Goal: Communication & Community: Answer question/provide support

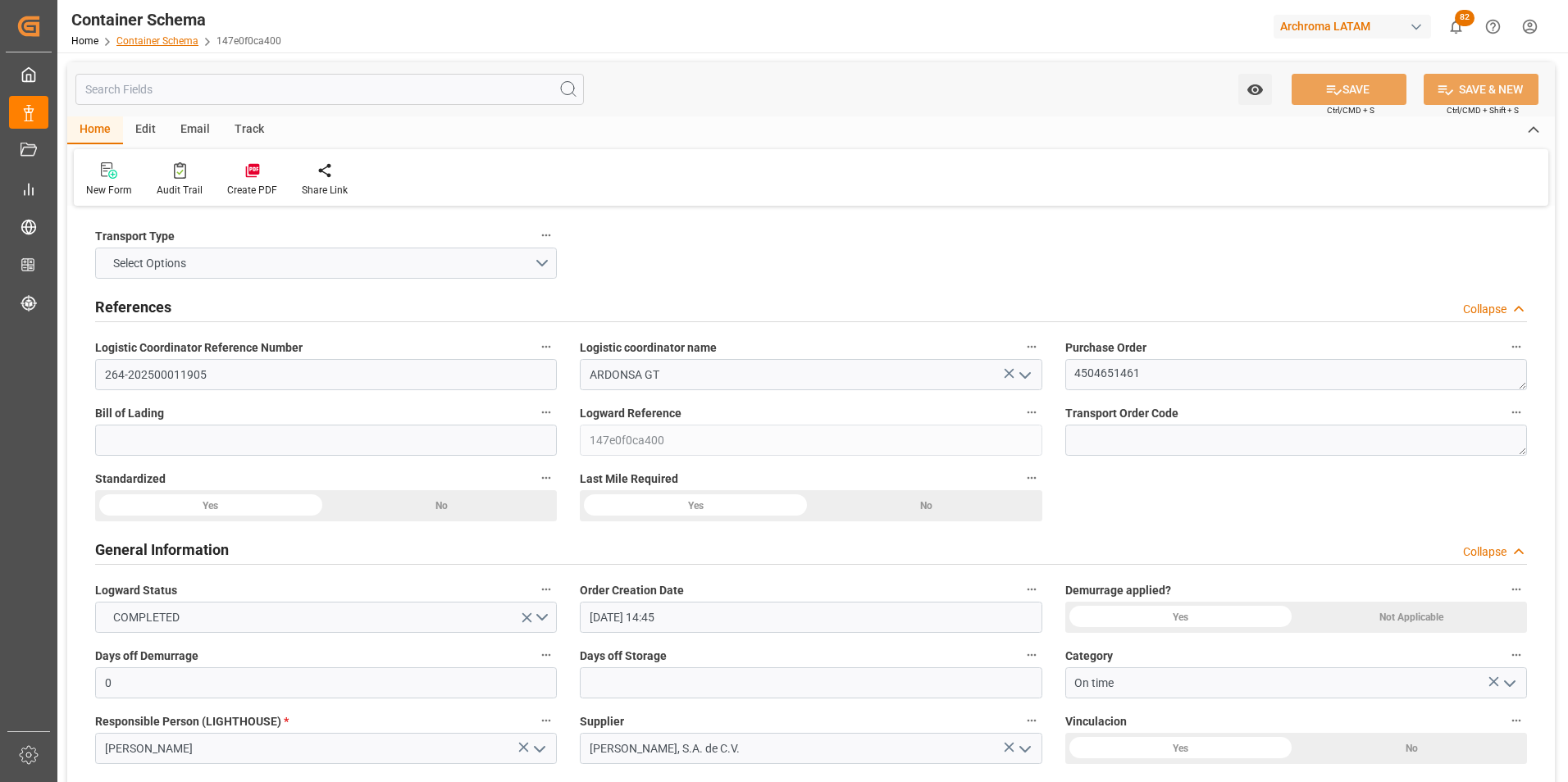
click at [175, 45] on link "Container Schema" at bounding box center [157, 40] width 82 height 12
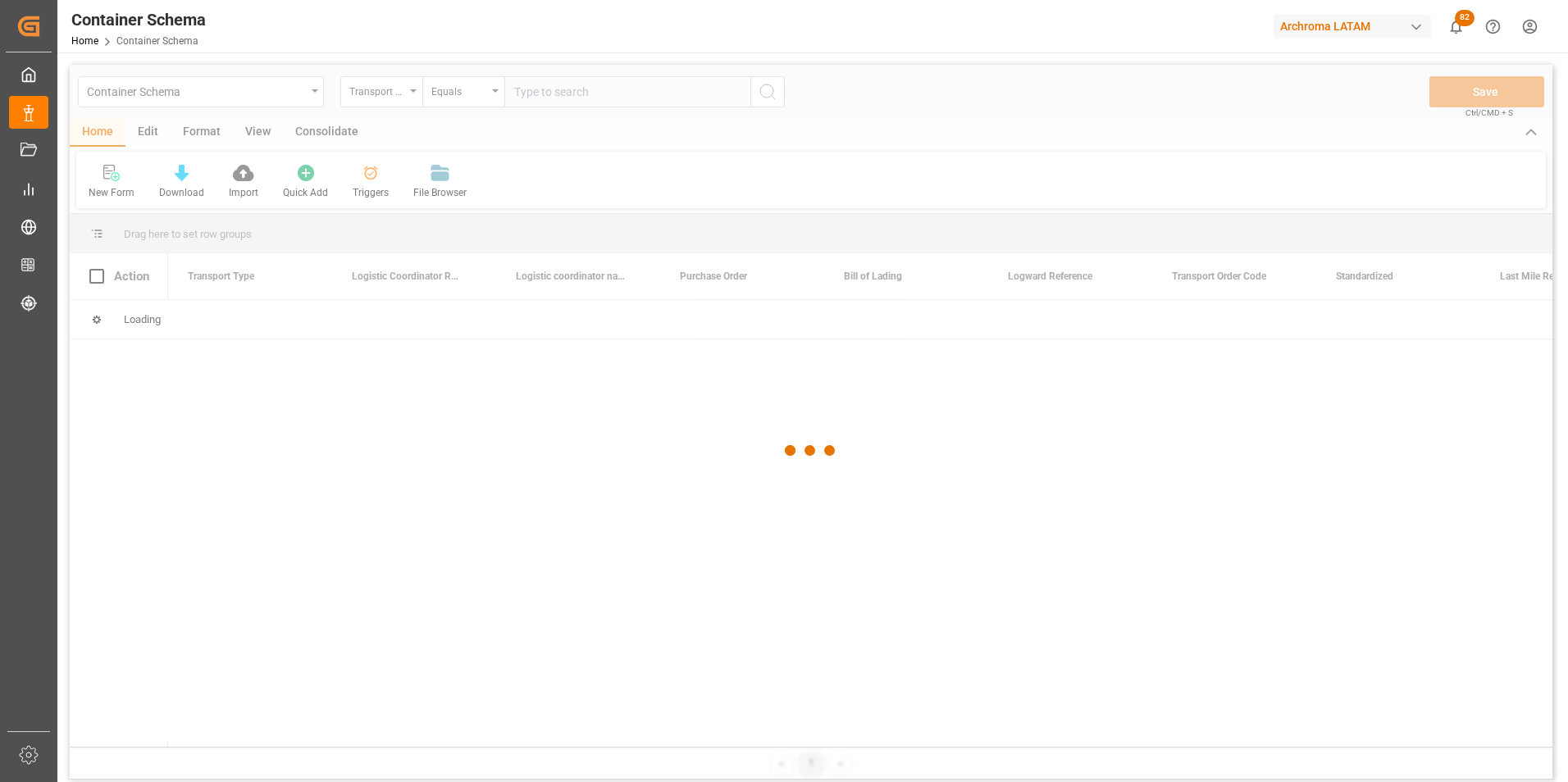
click at [409, 100] on div at bounding box center [810, 451] width 1482 height 772
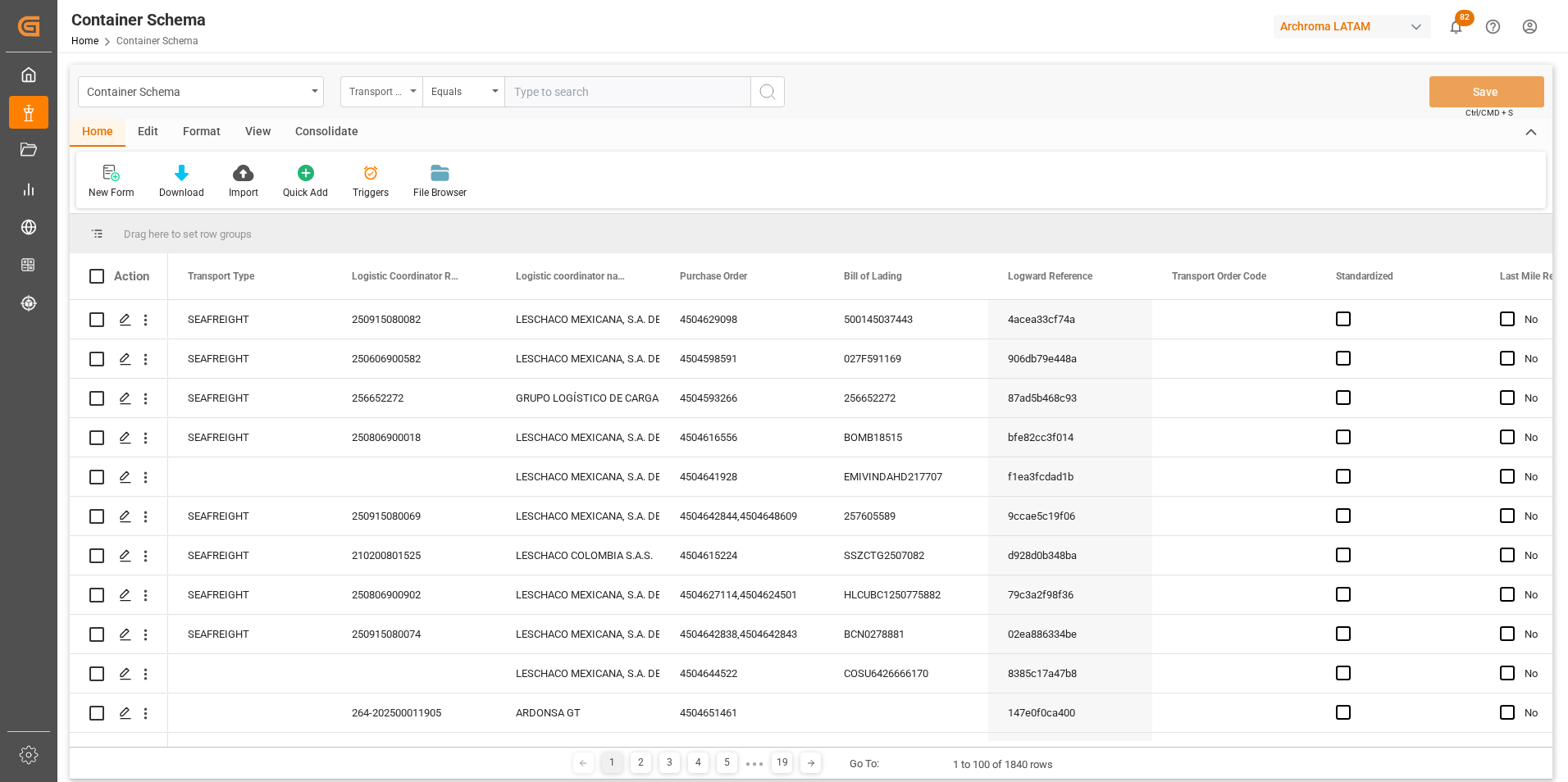
click at [410, 84] on div "Transport Type" at bounding box center [381, 92] width 82 height 31
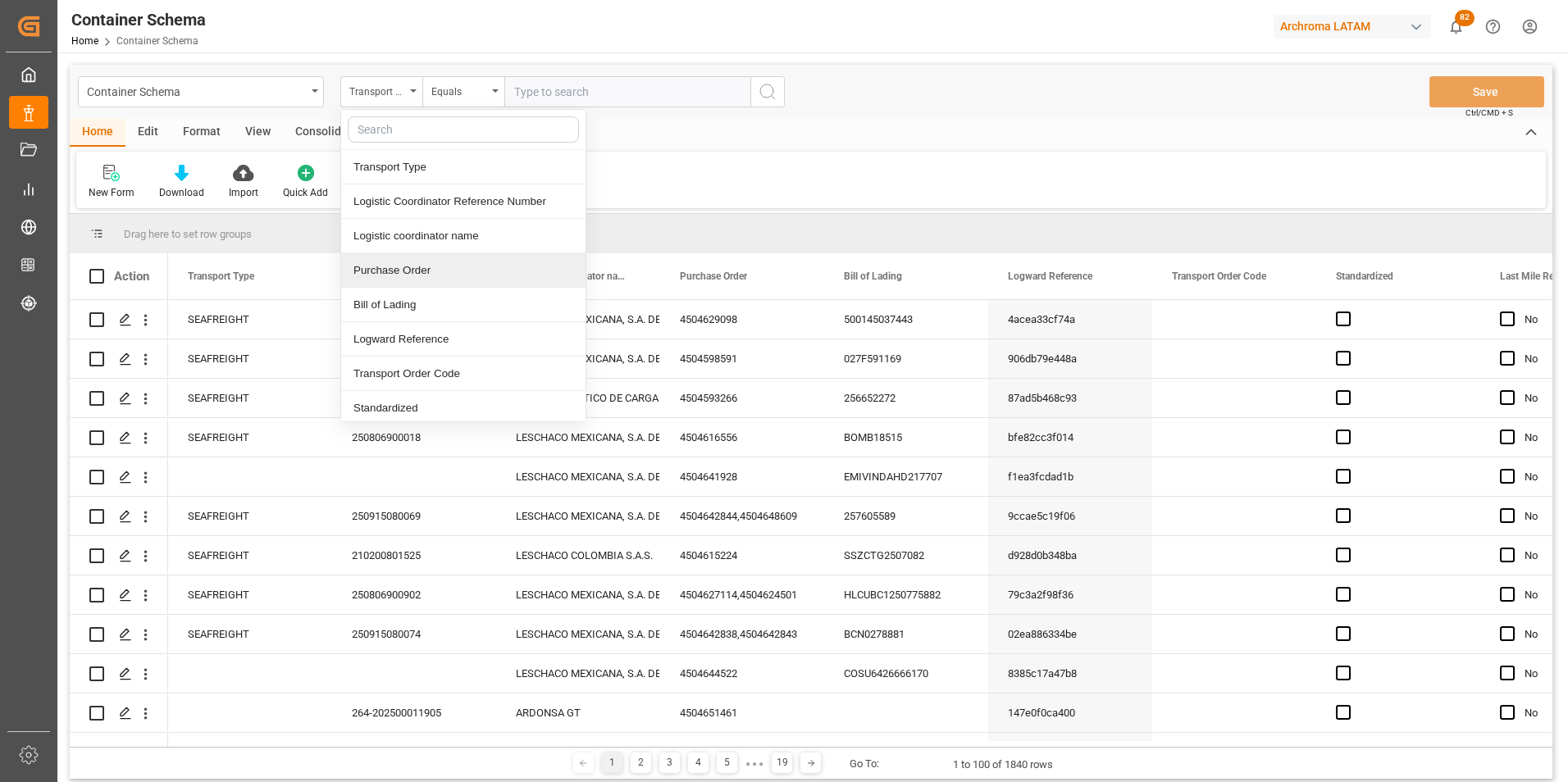
click at [407, 271] on div "Purchase Order" at bounding box center [463, 270] width 244 height 34
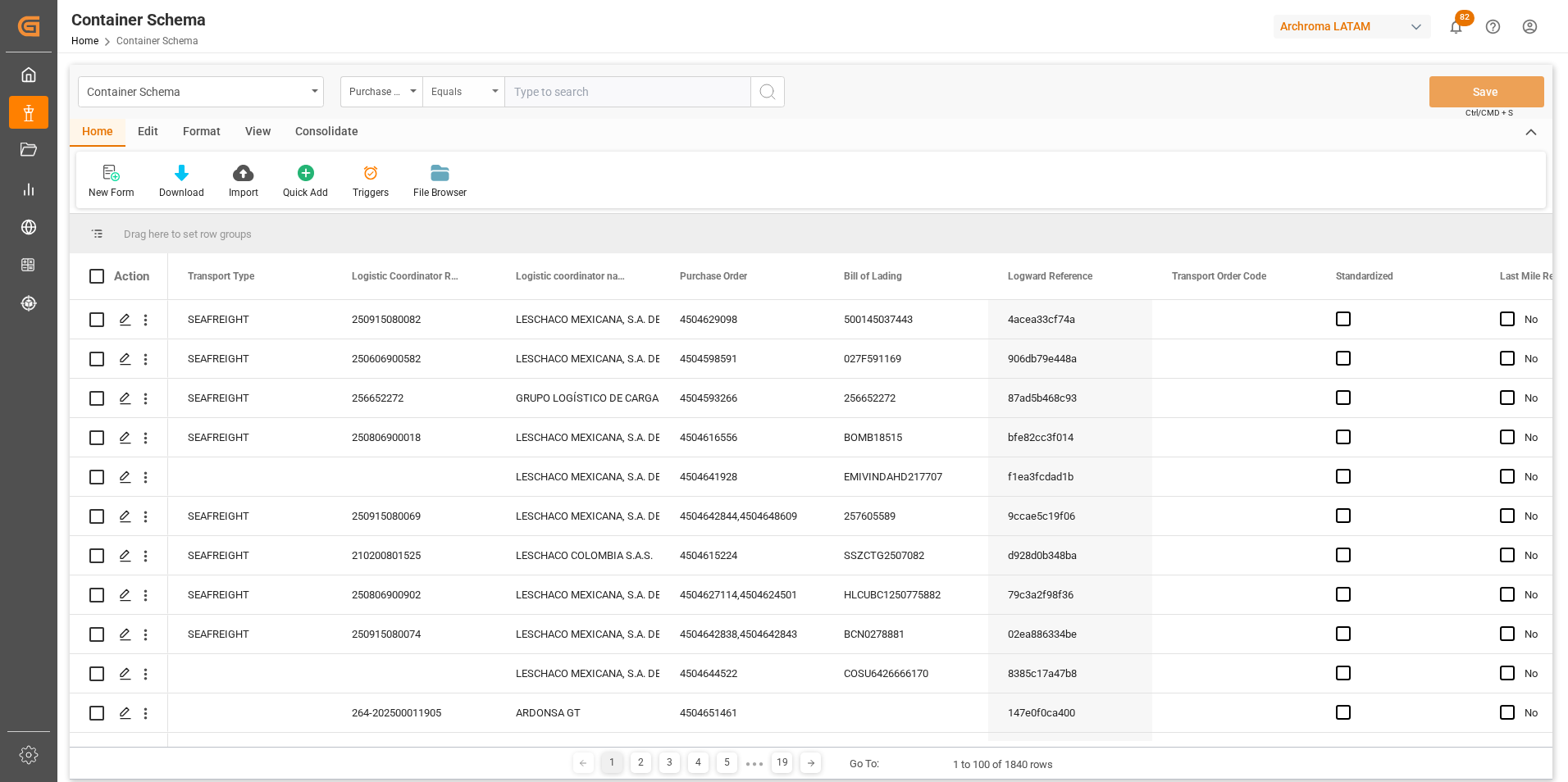
click at [437, 92] on div "Equals" at bounding box center [459, 89] width 56 height 19
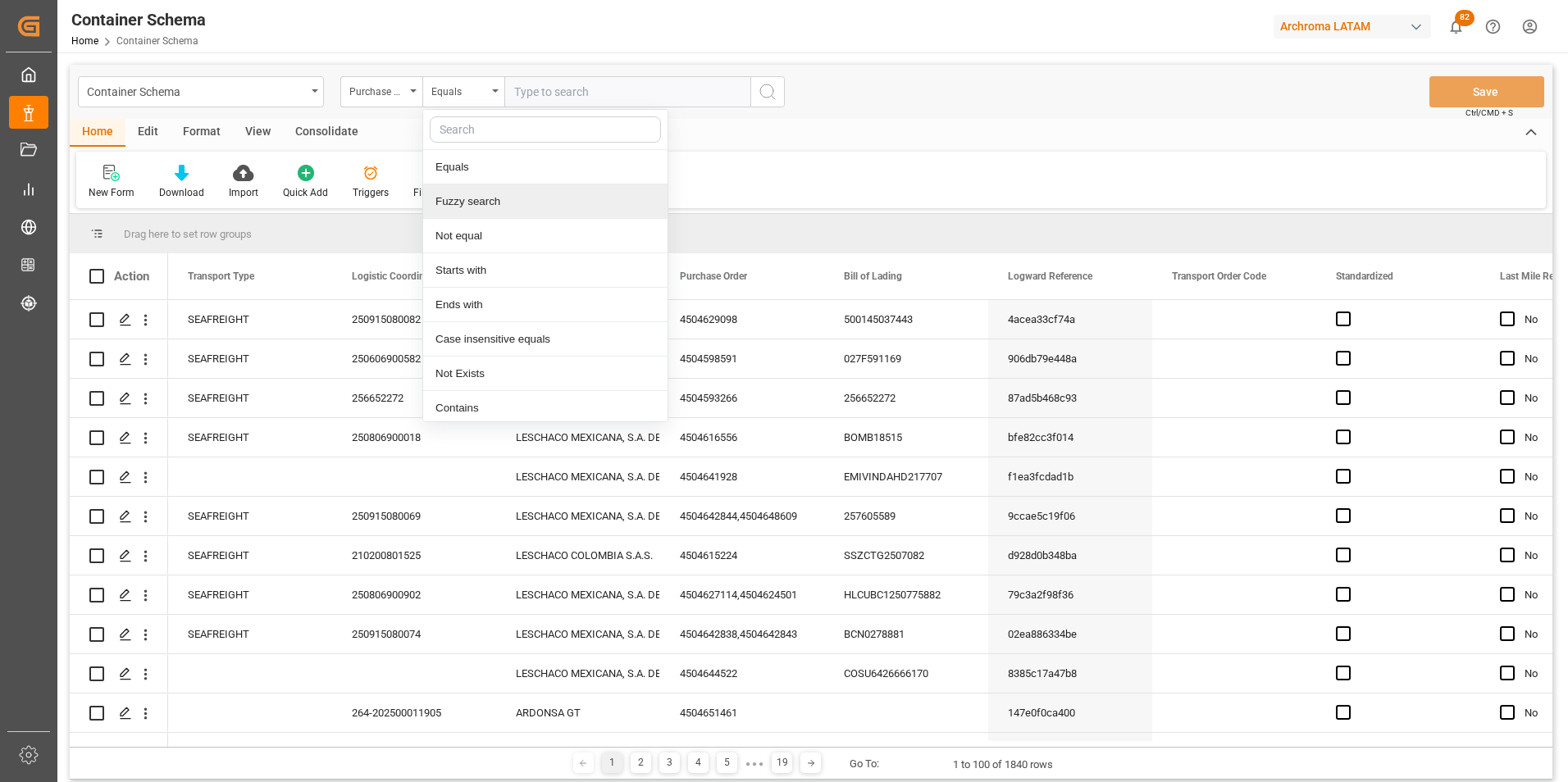
click at [476, 207] on div "Fuzzy search" at bounding box center [545, 202] width 244 height 34
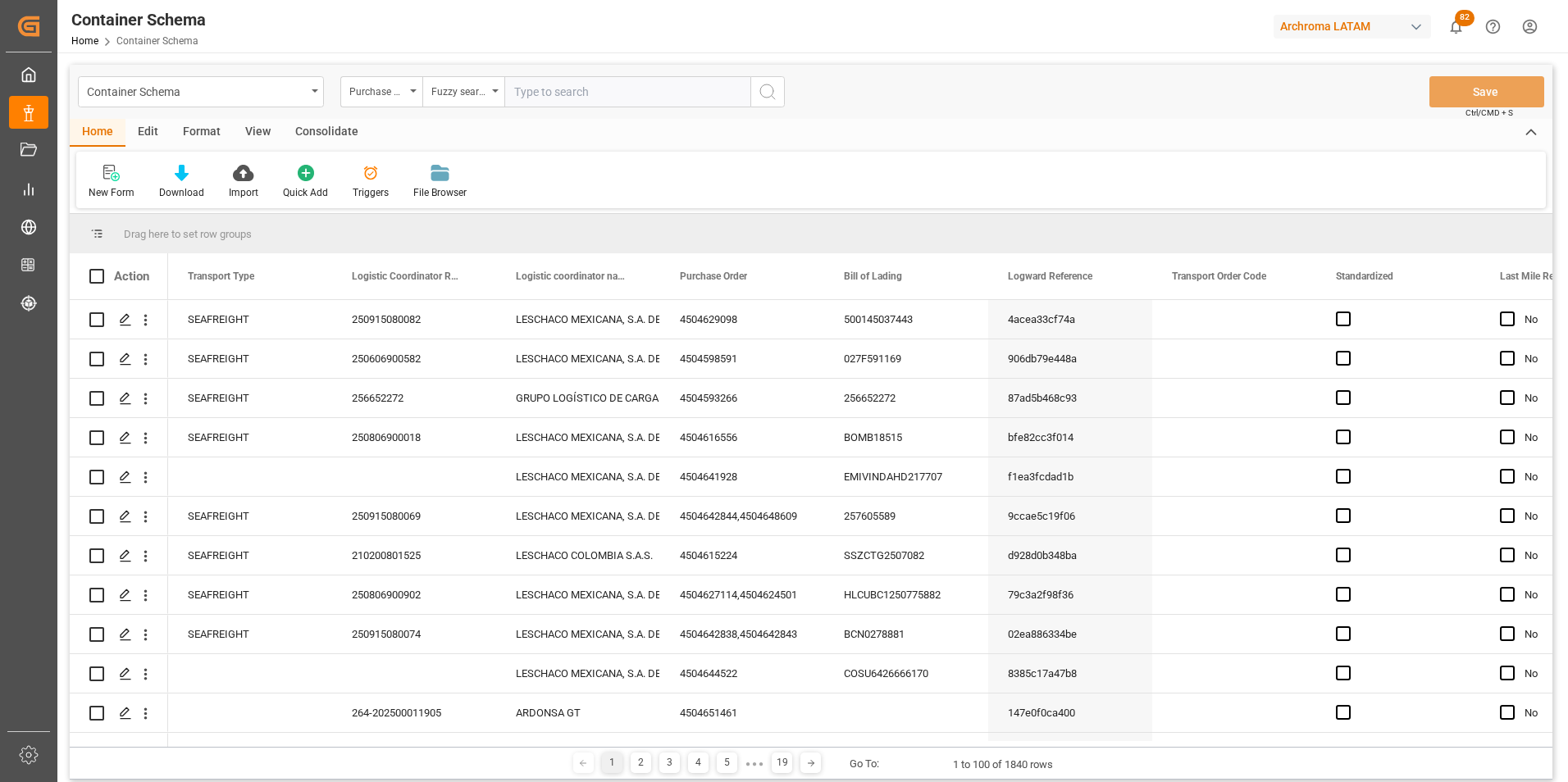
paste input "4504641936"
type input "4504641936"
click at [778, 90] on button "search button" at bounding box center [768, 92] width 34 height 31
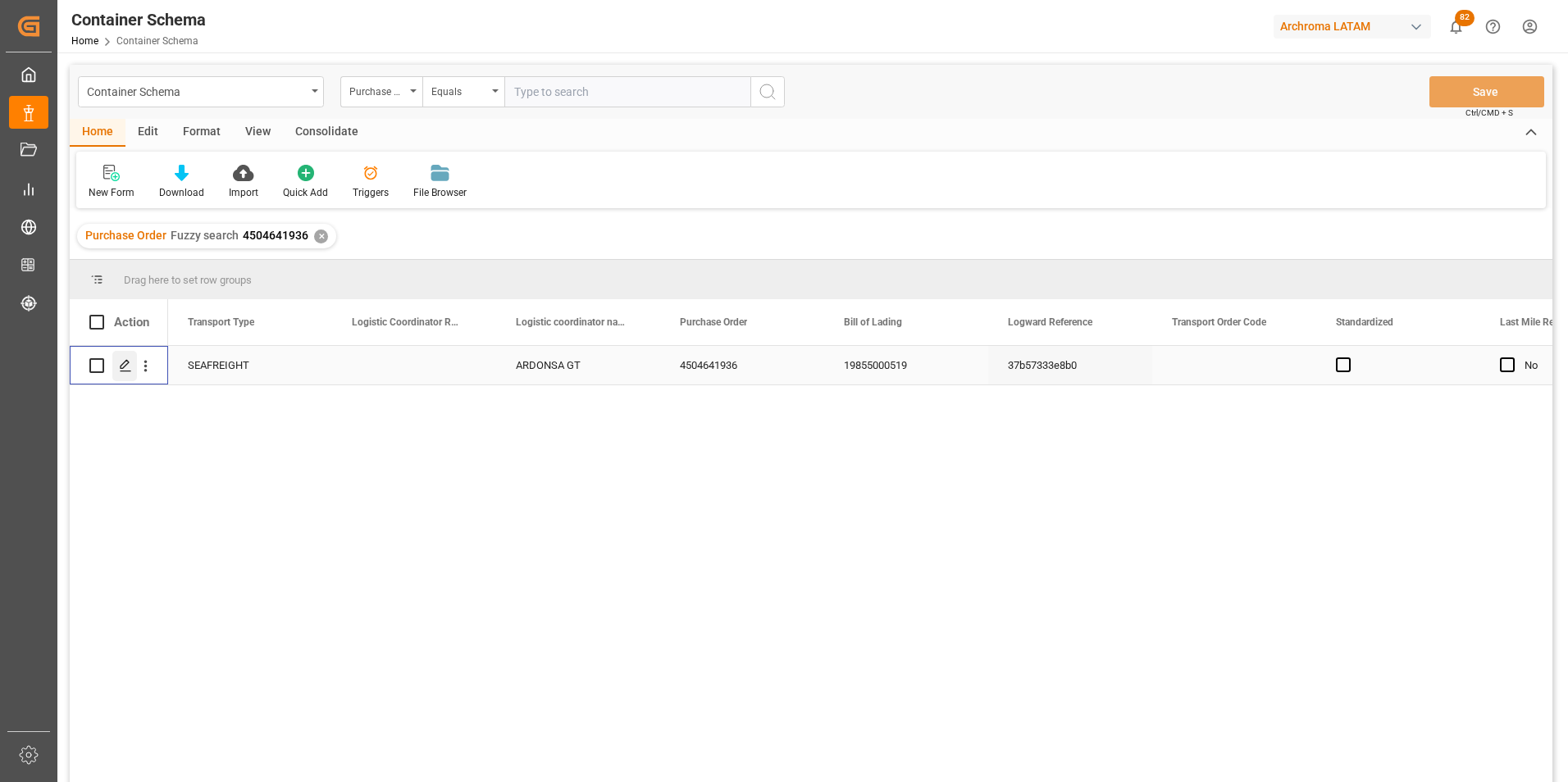
click at [125, 366] on polygon "Press SPACE to select this row." at bounding box center [124, 364] width 8 height 8
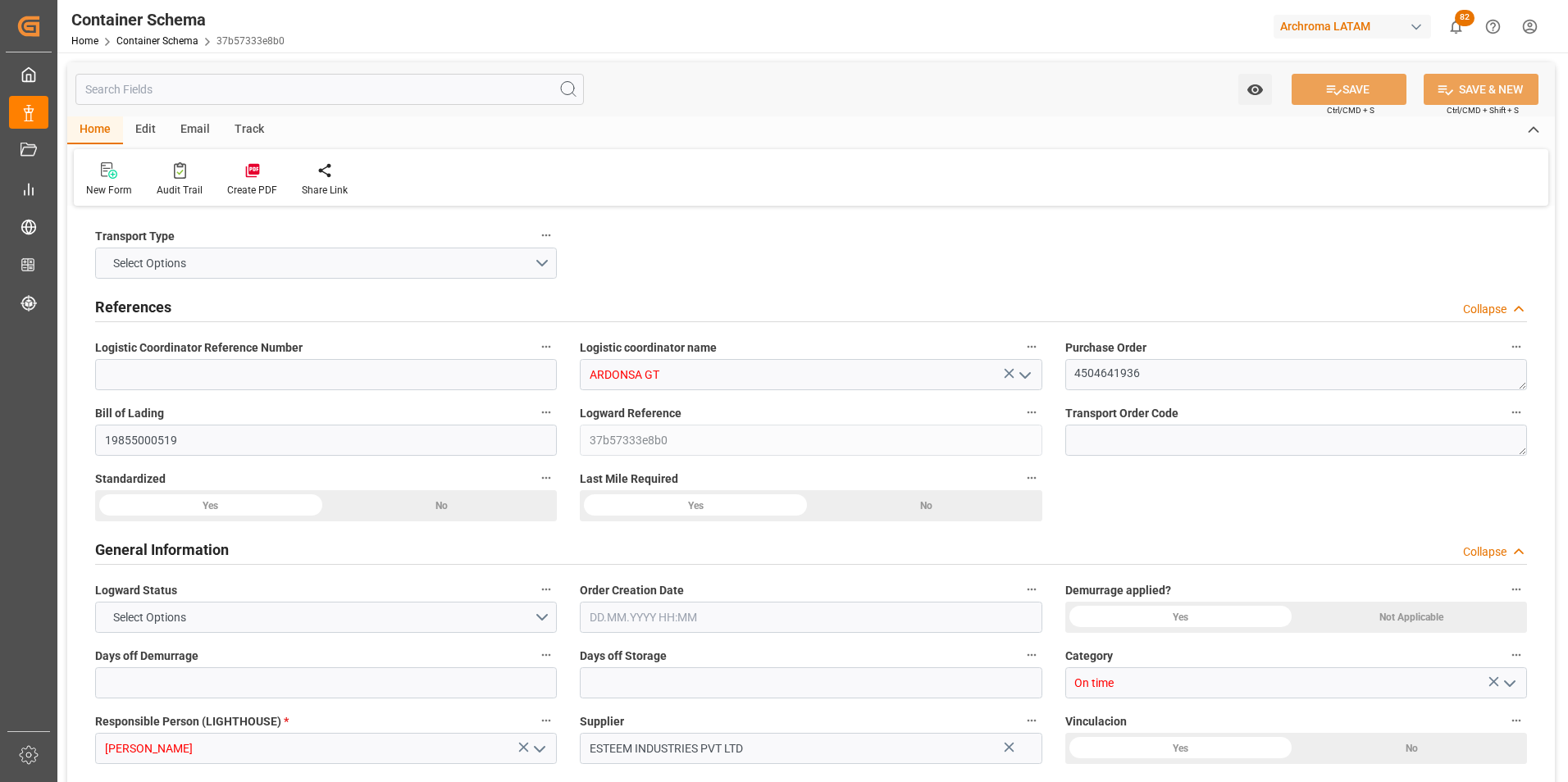
type input "0"
type input "1"
type input "9"
type input "6840"
type input "7344"
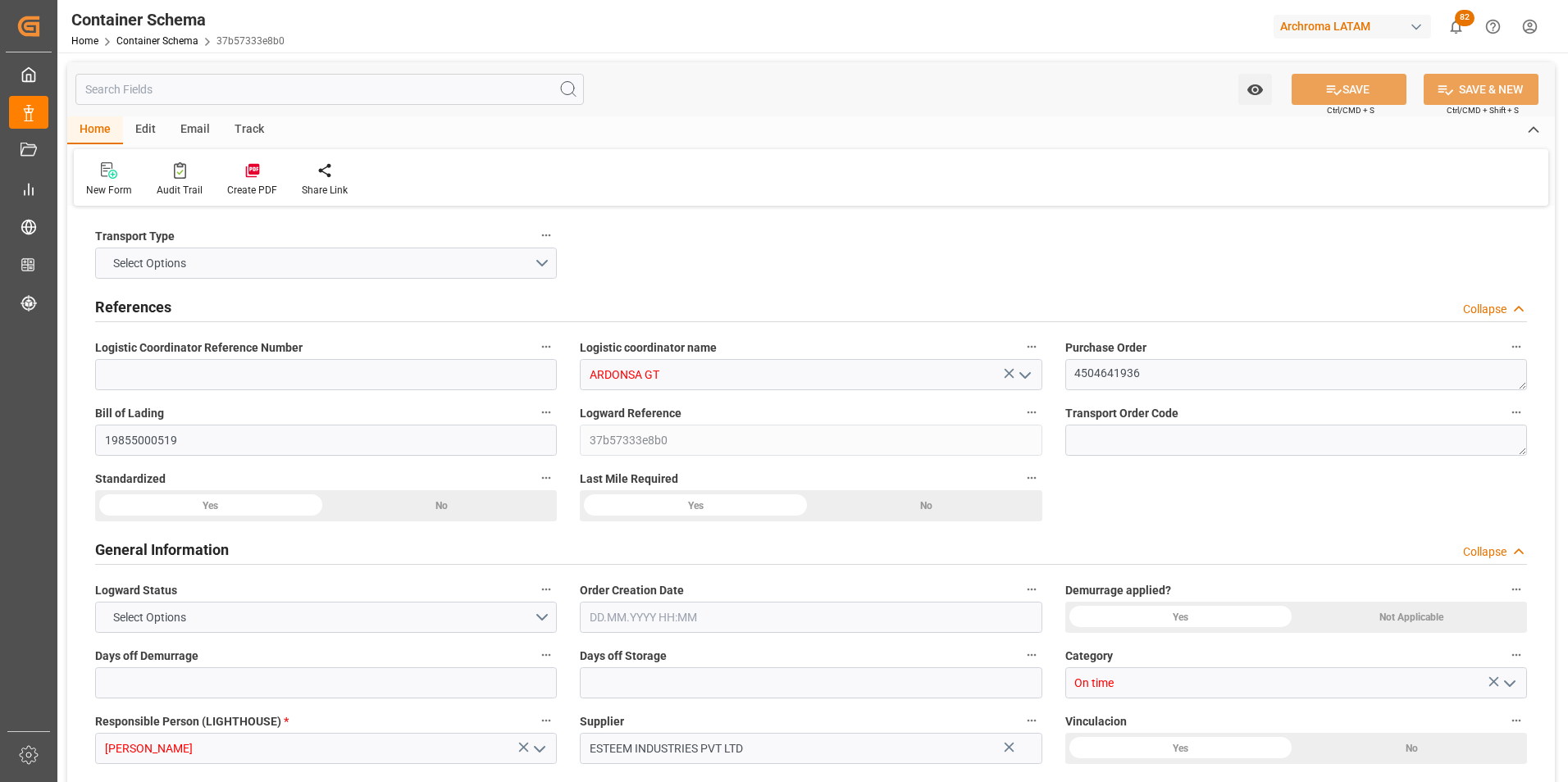
type input "CMACGM"
type input "CMA CGM Group"
type input "INMUN"
type input "GTPRQ"
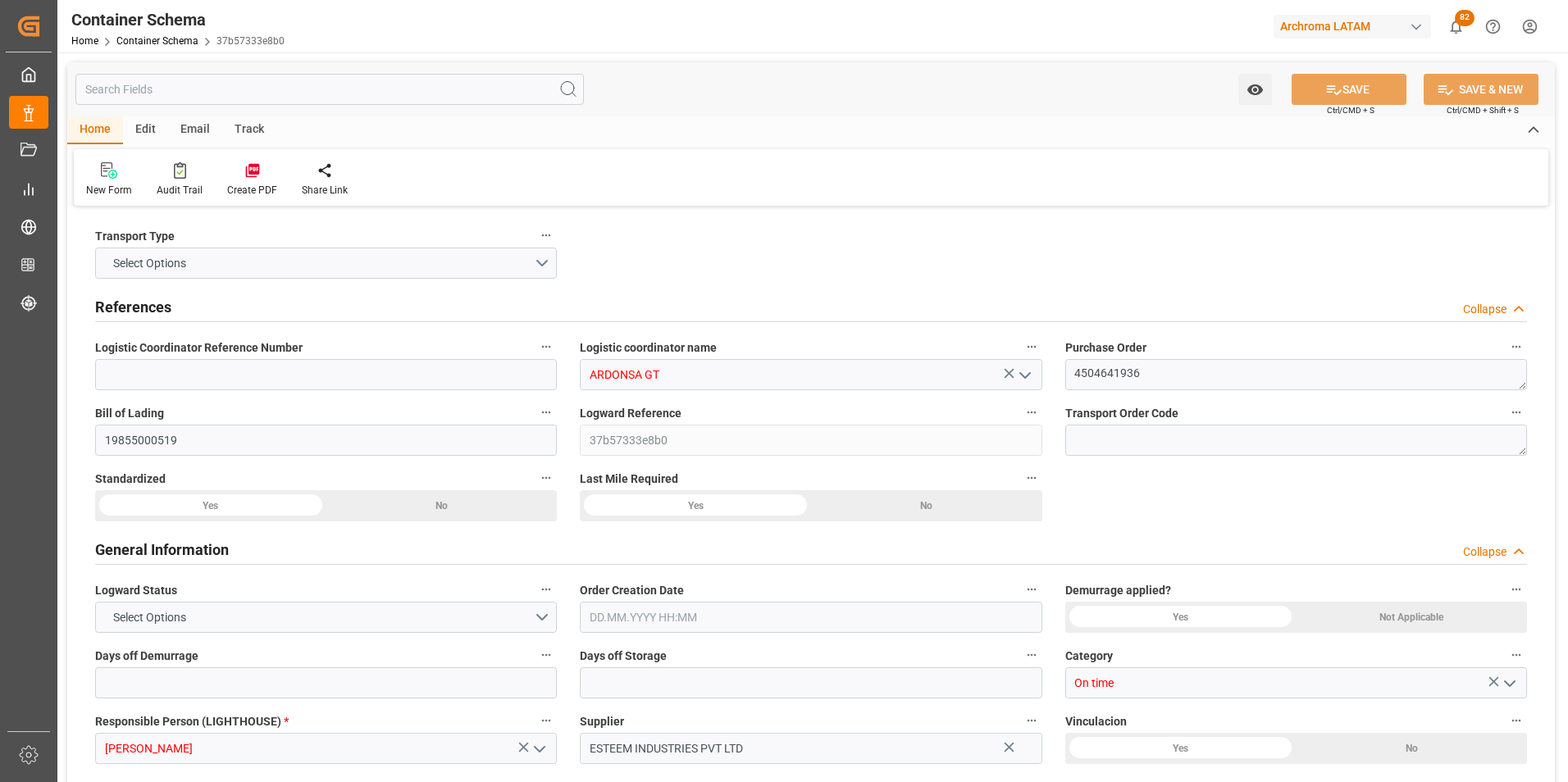
type input "9200706"
type input "[DATE] 10:00"
type input "[DATE]"
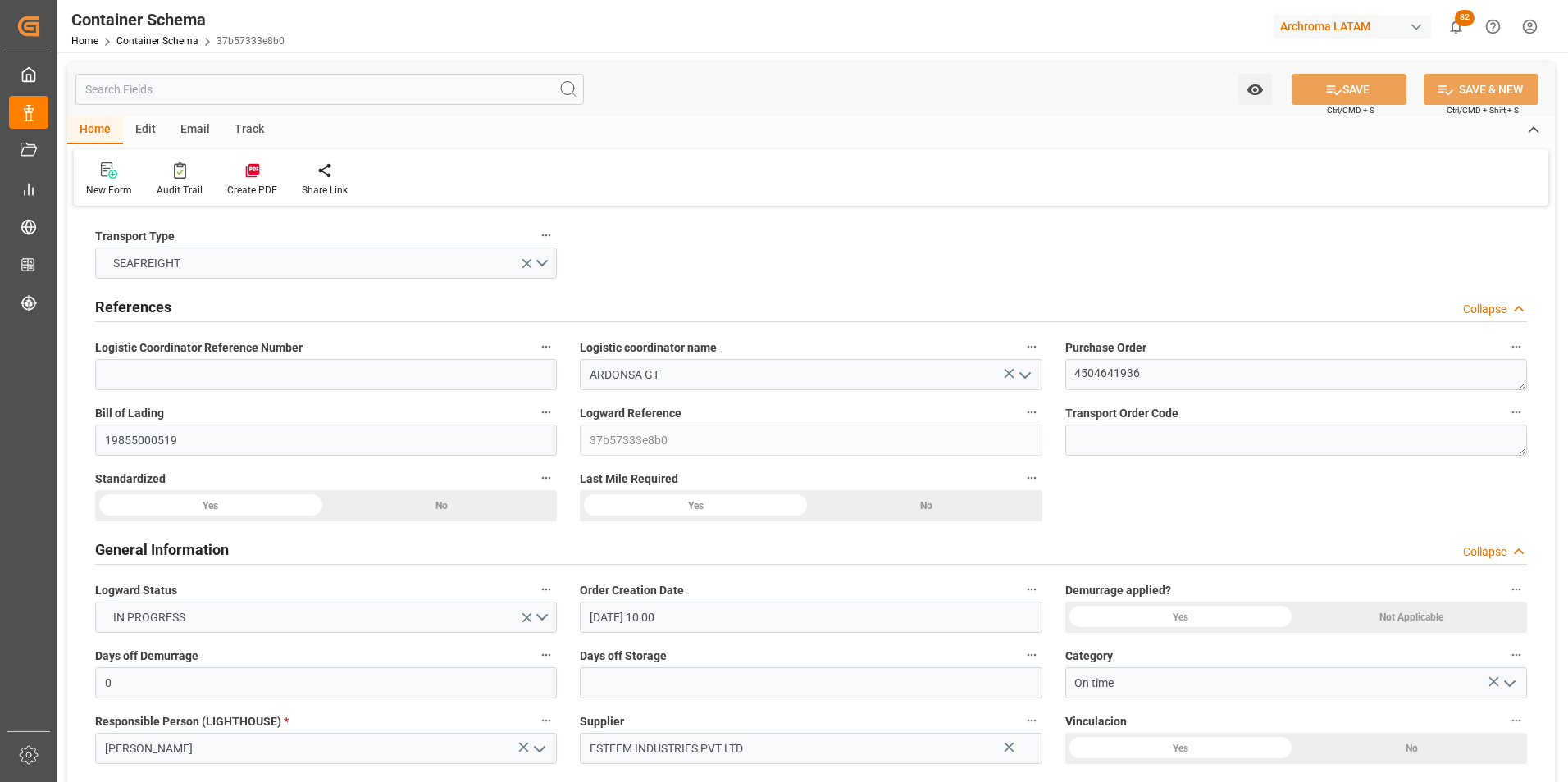
type input "[DATE]"
type input "[DATE] 00:00"
type input "[DATE] 12:45"
type input "[DATE] 00:00"
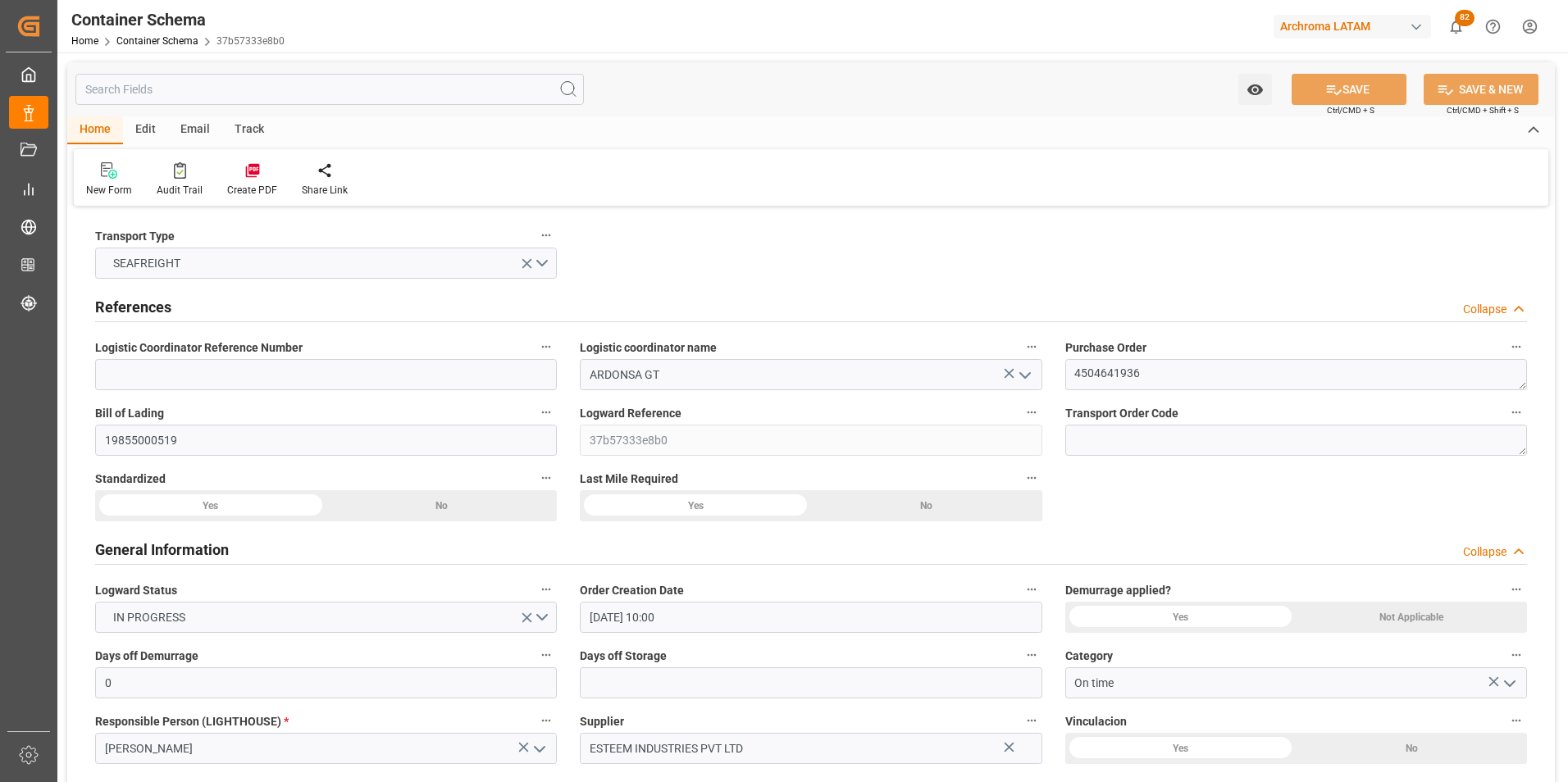
type input "[DATE] 00:00"
type input "[DATE] 05:00"
type input "[DATE] 00:00"
type input "[DATE] 05:00"
click at [149, 47] on div "Home Container Schema 37b57333e8b0" at bounding box center [177, 40] width 213 height 17
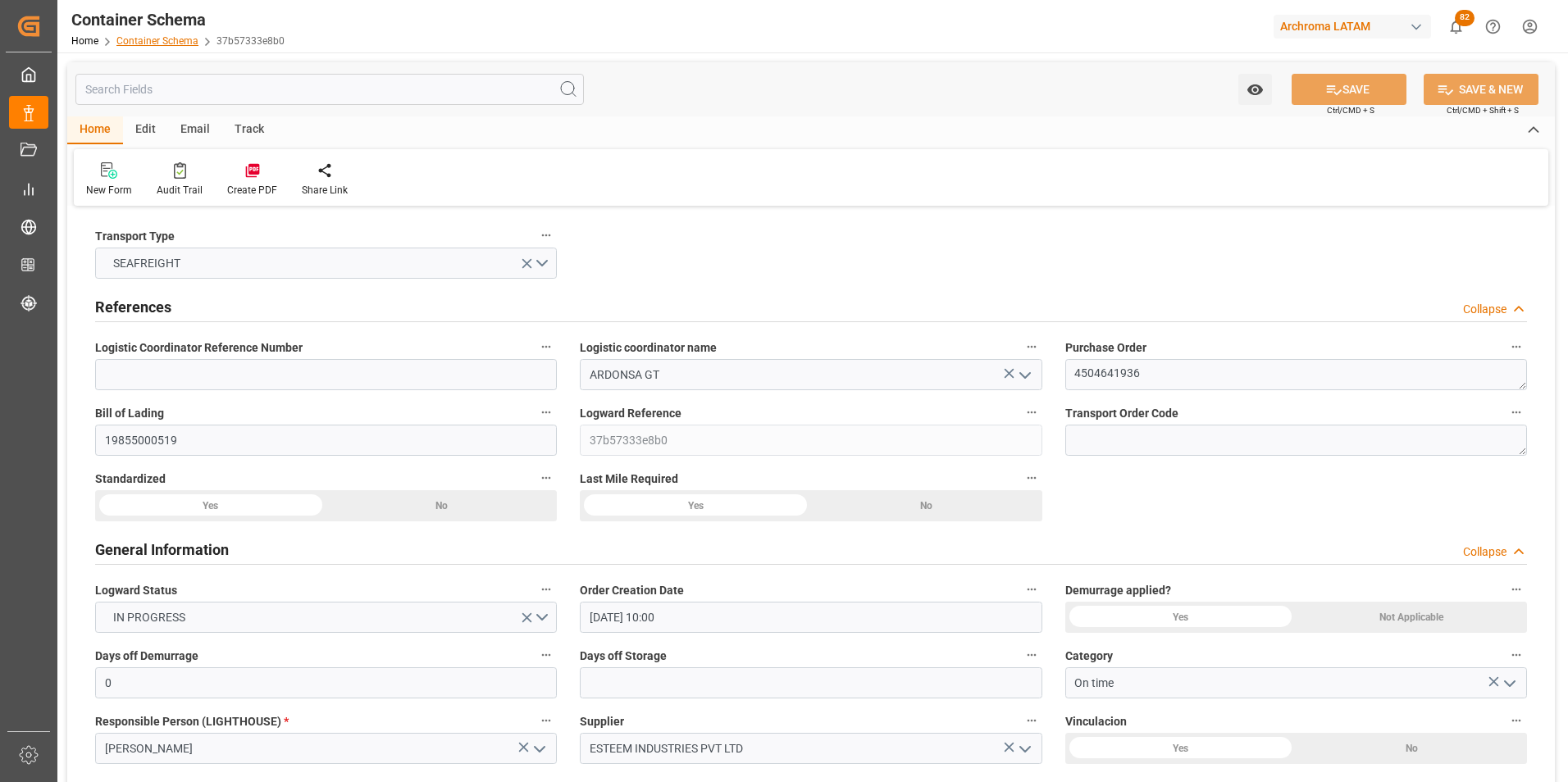
click at [145, 38] on link "Container Schema" at bounding box center [157, 40] width 82 height 12
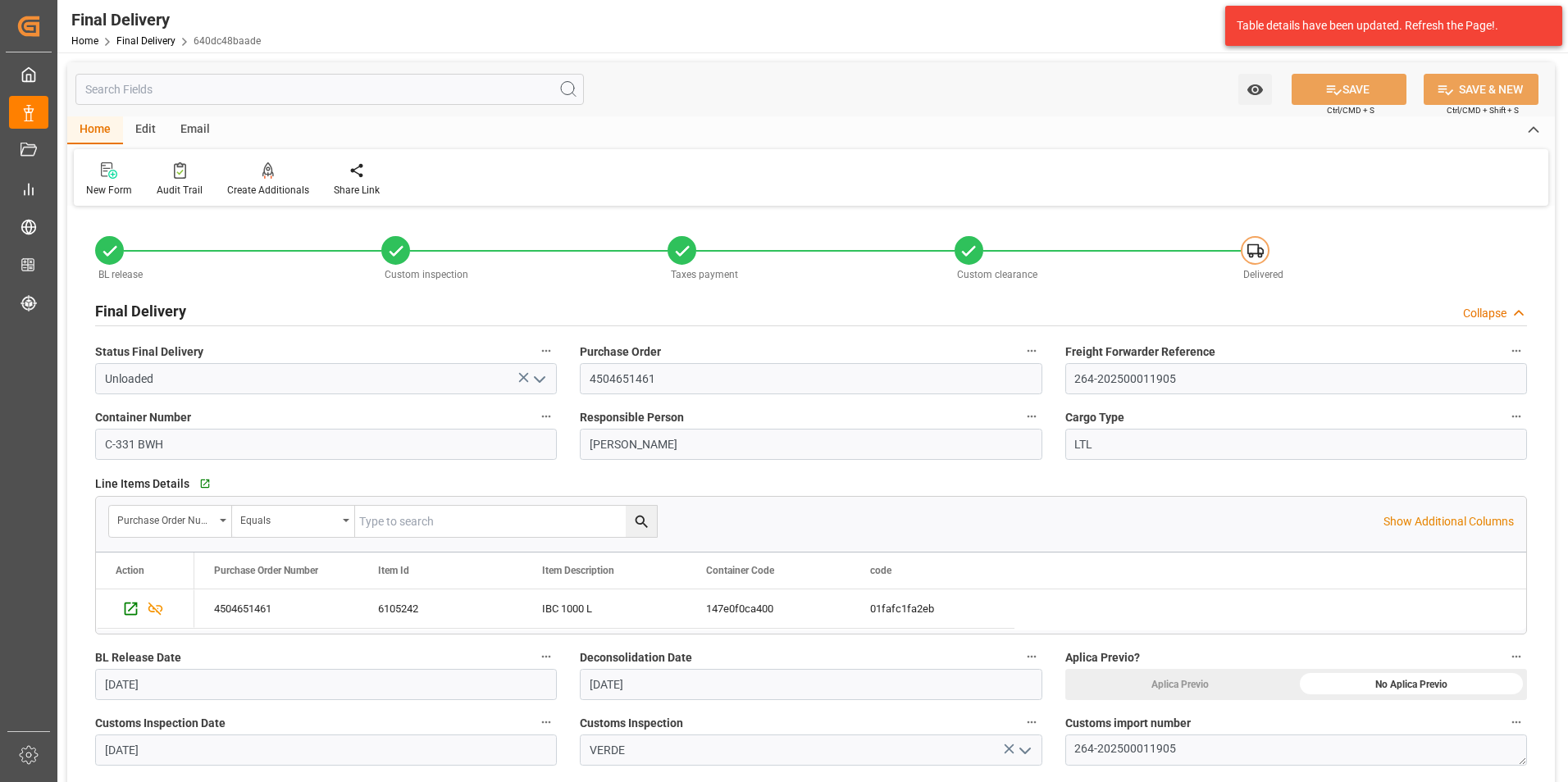
scroll to position [1229, 0]
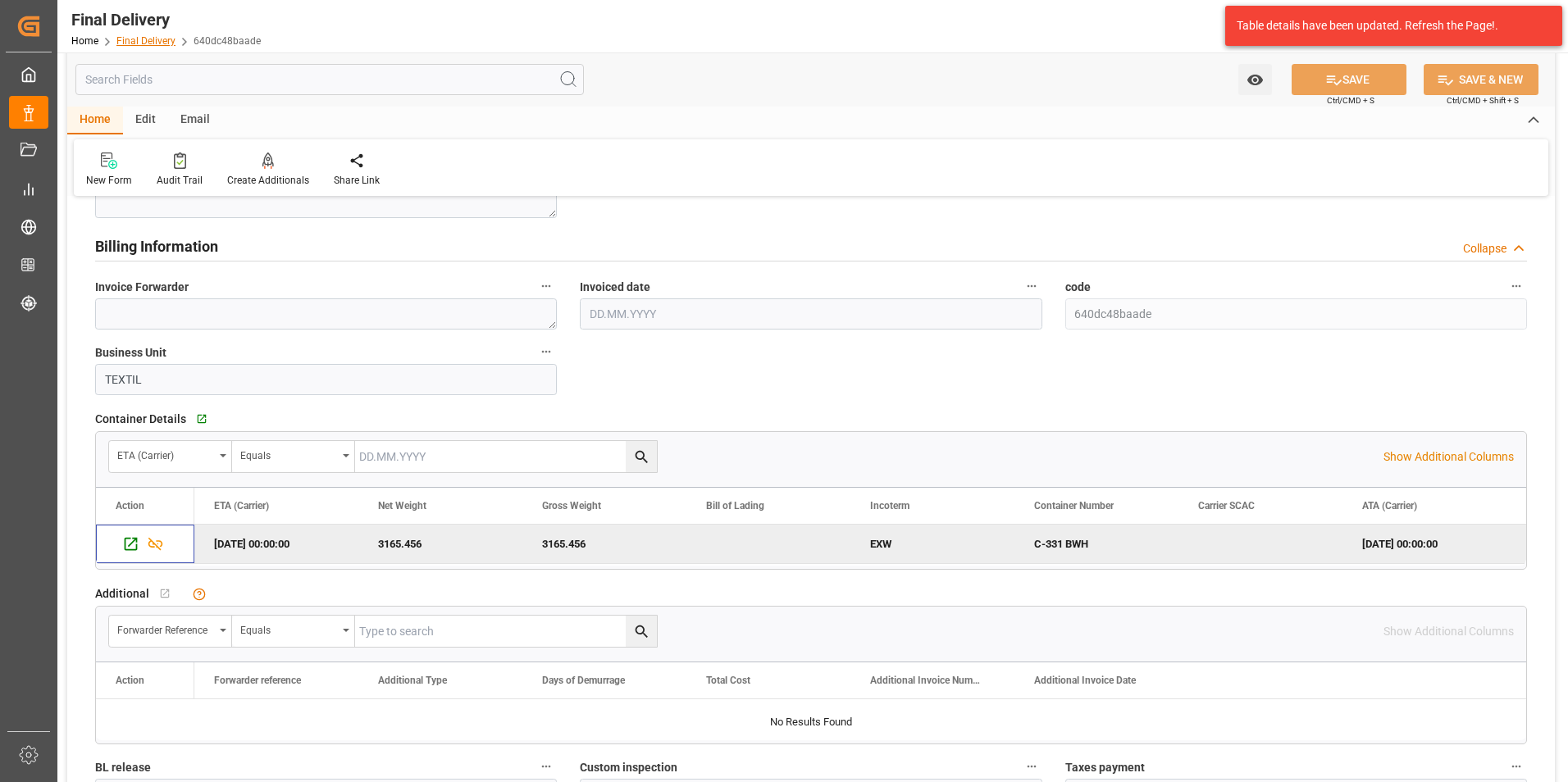
click at [140, 44] on link "Final Delivery" at bounding box center [146, 40] width 59 height 12
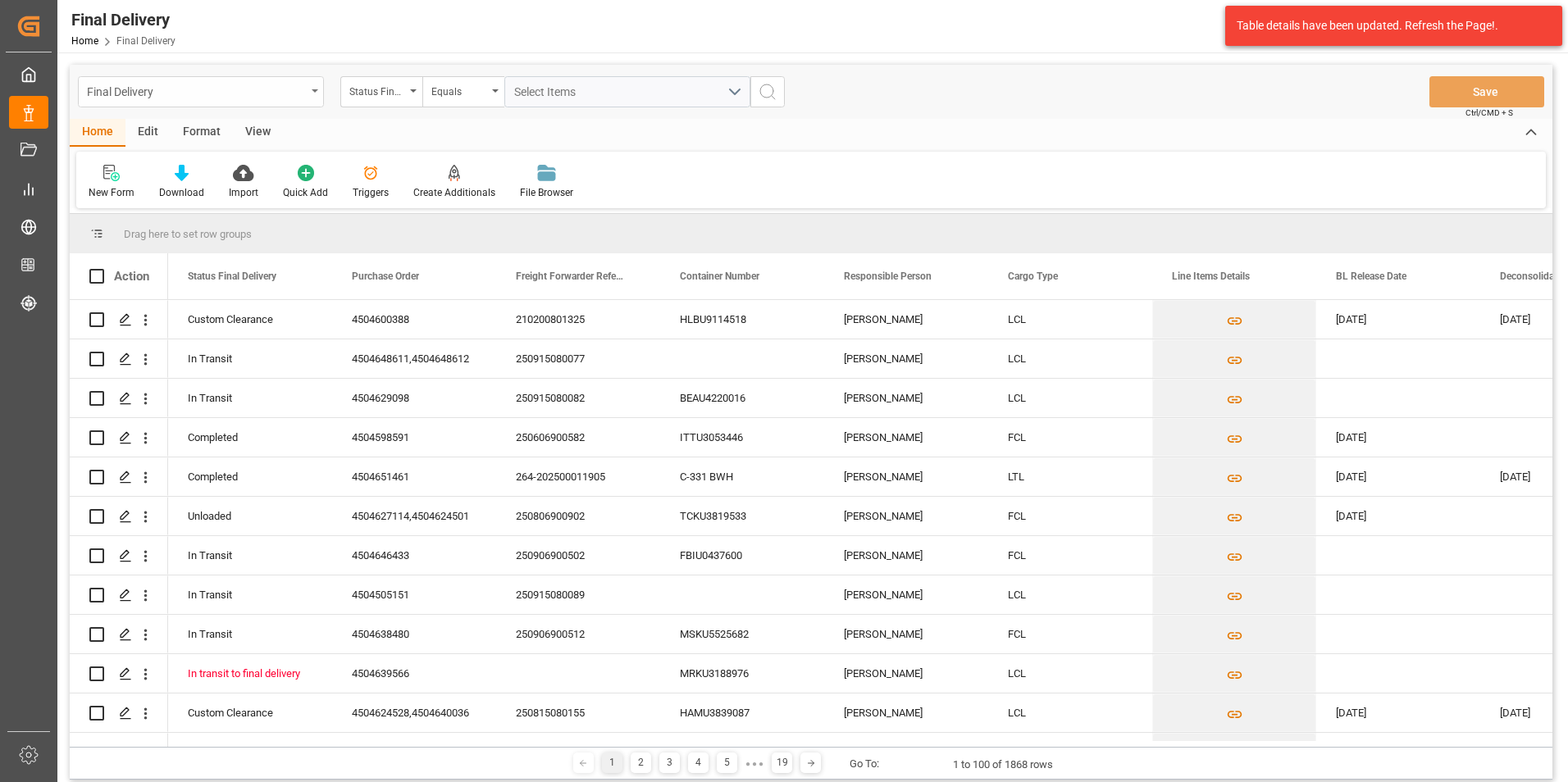
click at [318, 95] on div "Final Delivery" at bounding box center [201, 92] width 246 height 31
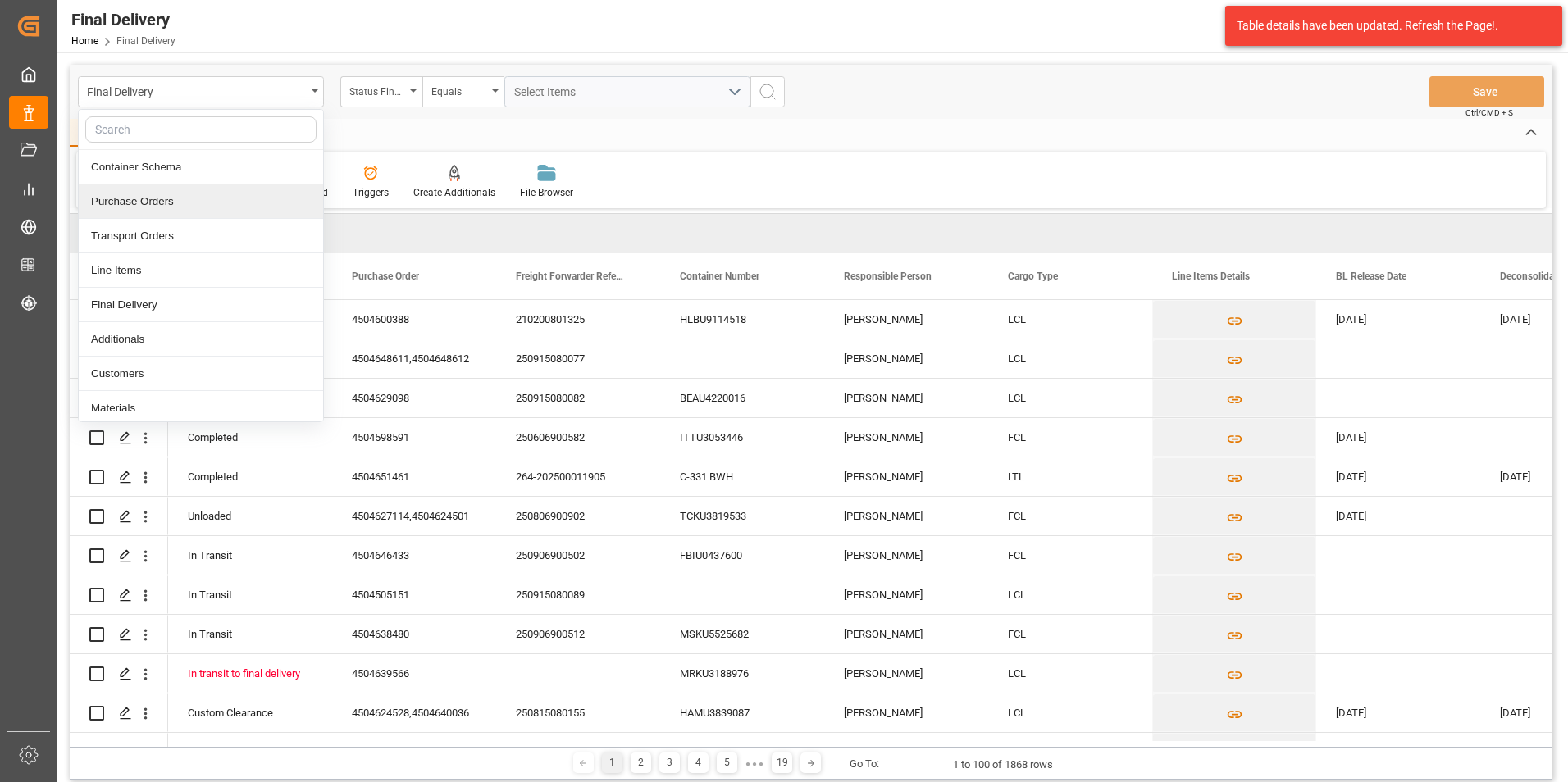
click at [216, 202] on div "Purchase Orders" at bounding box center [200, 202] width 244 height 34
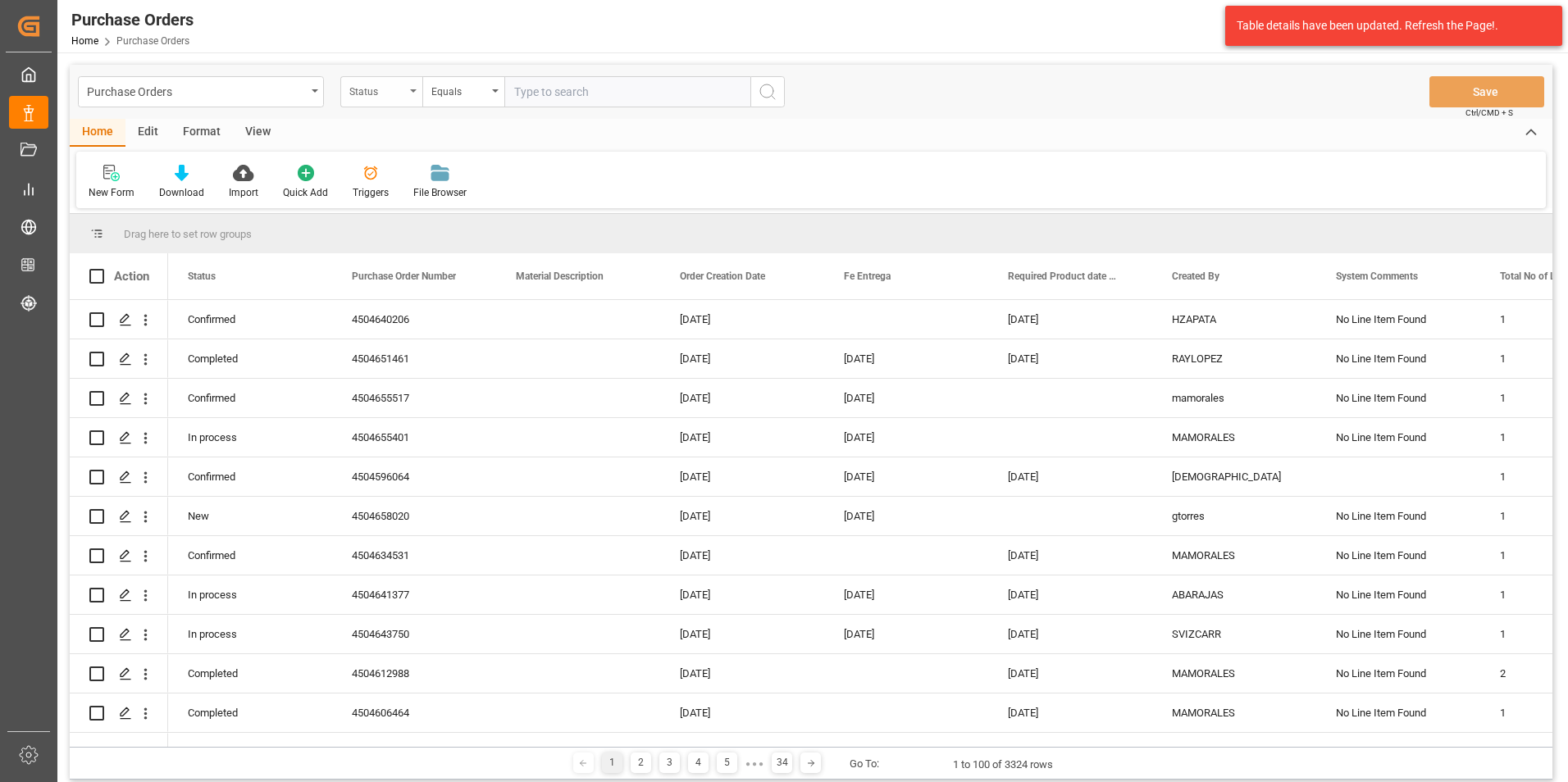
click at [410, 99] on div "Status" at bounding box center [381, 92] width 82 height 31
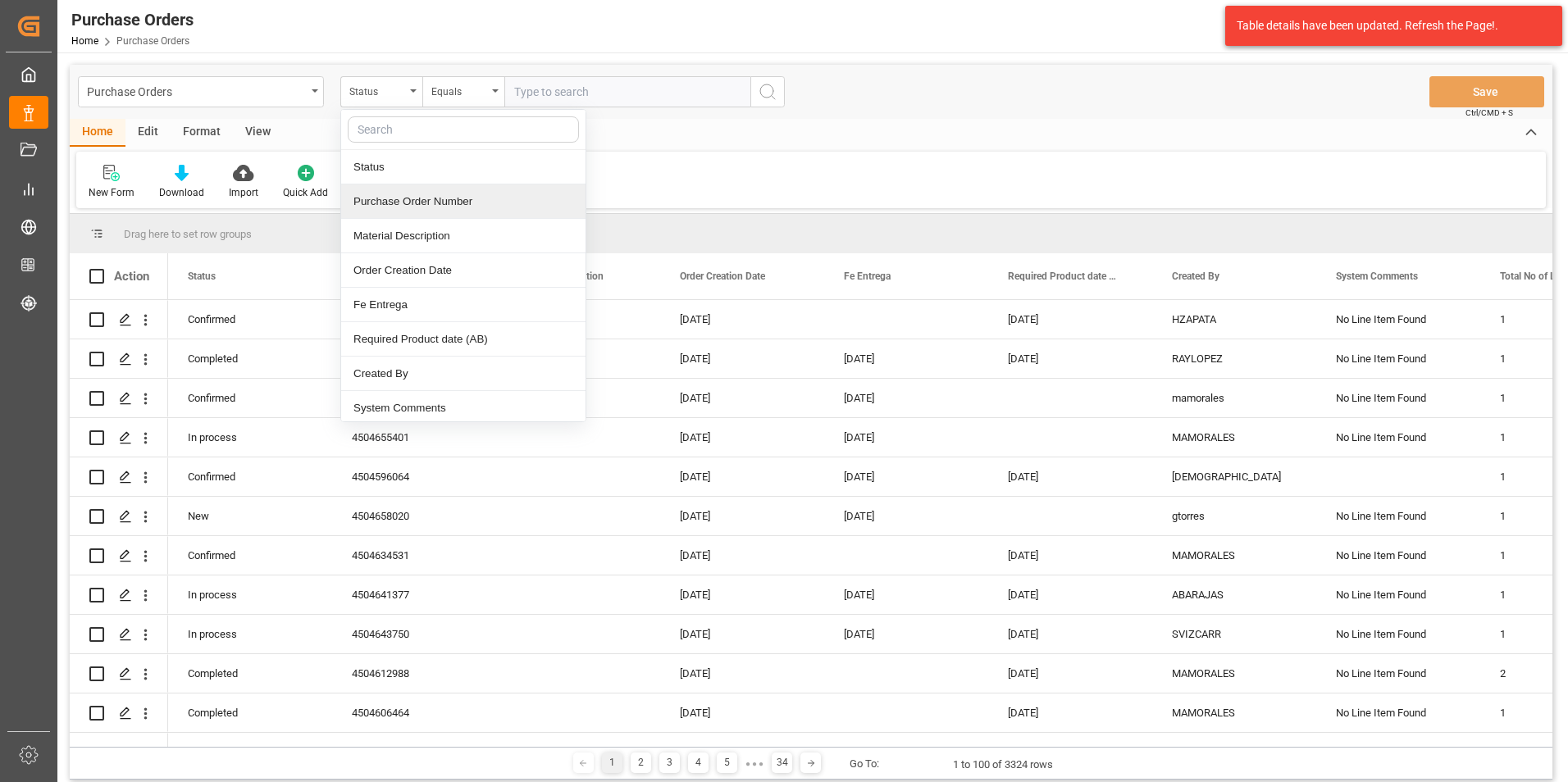
click at [416, 198] on div "Purchase Order Number" at bounding box center [463, 202] width 244 height 34
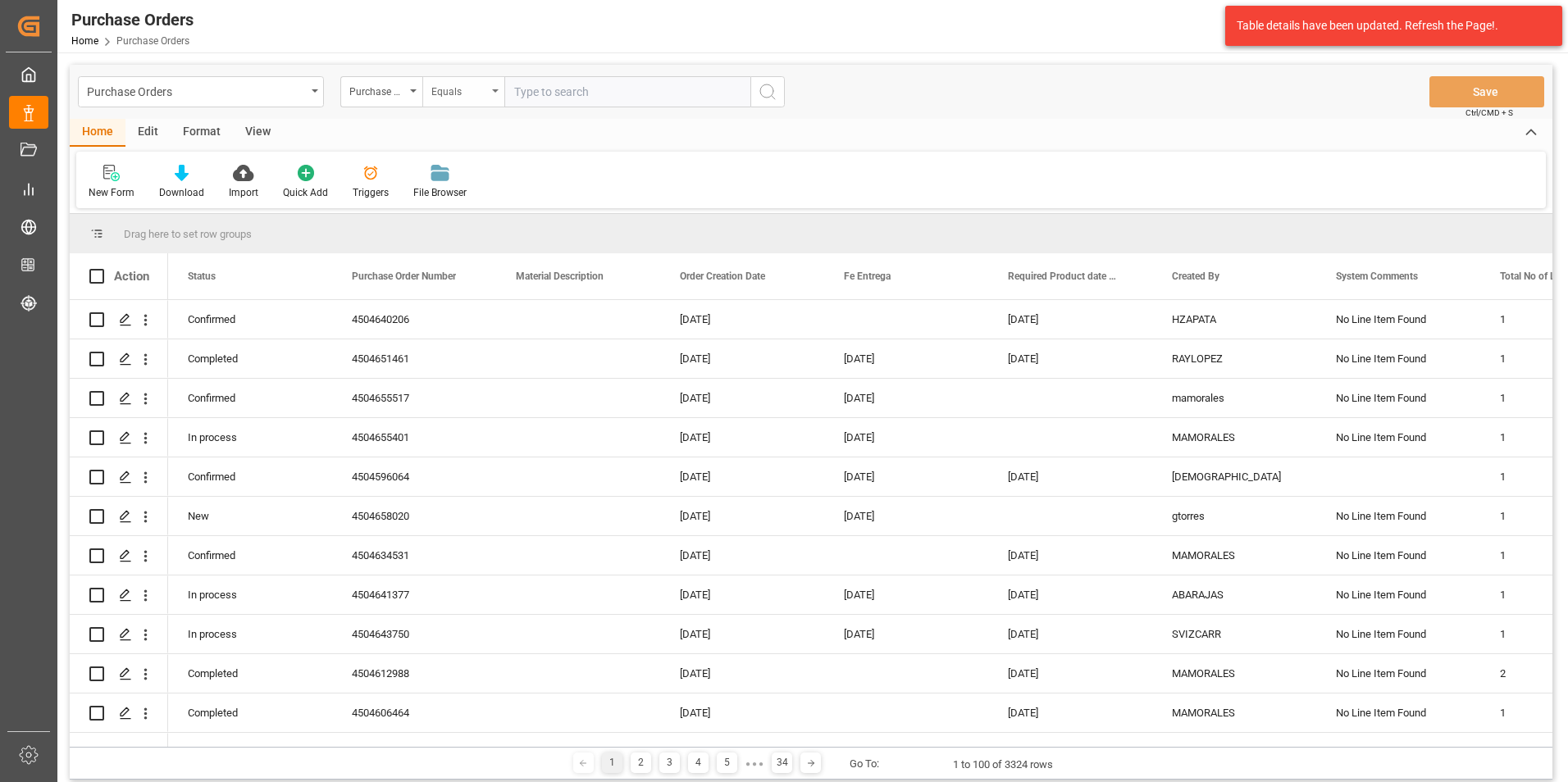
click at [465, 87] on div "Equals" at bounding box center [459, 89] width 56 height 19
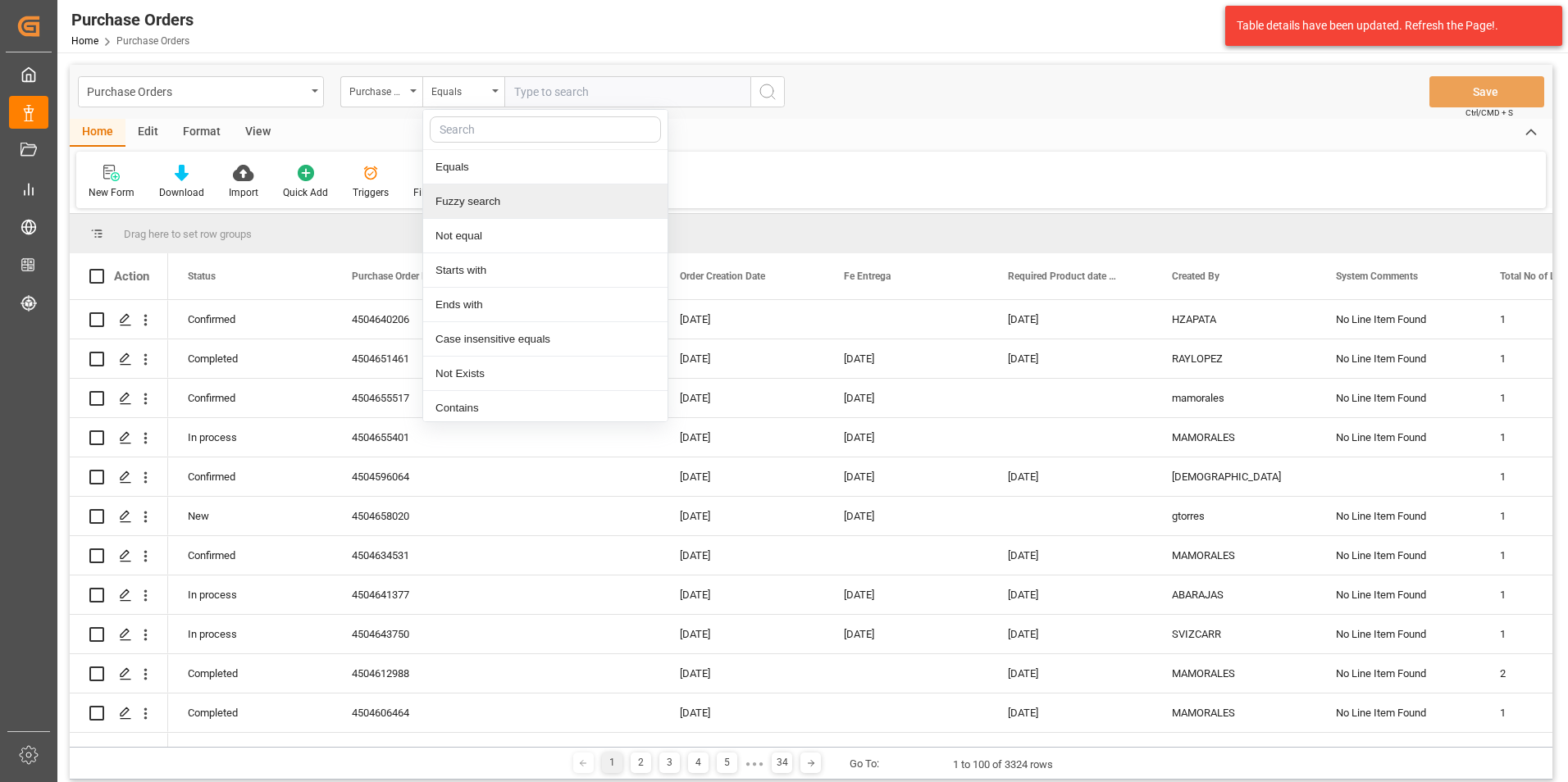
click at [491, 201] on div "Fuzzy search" at bounding box center [545, 202] width 244 height 34
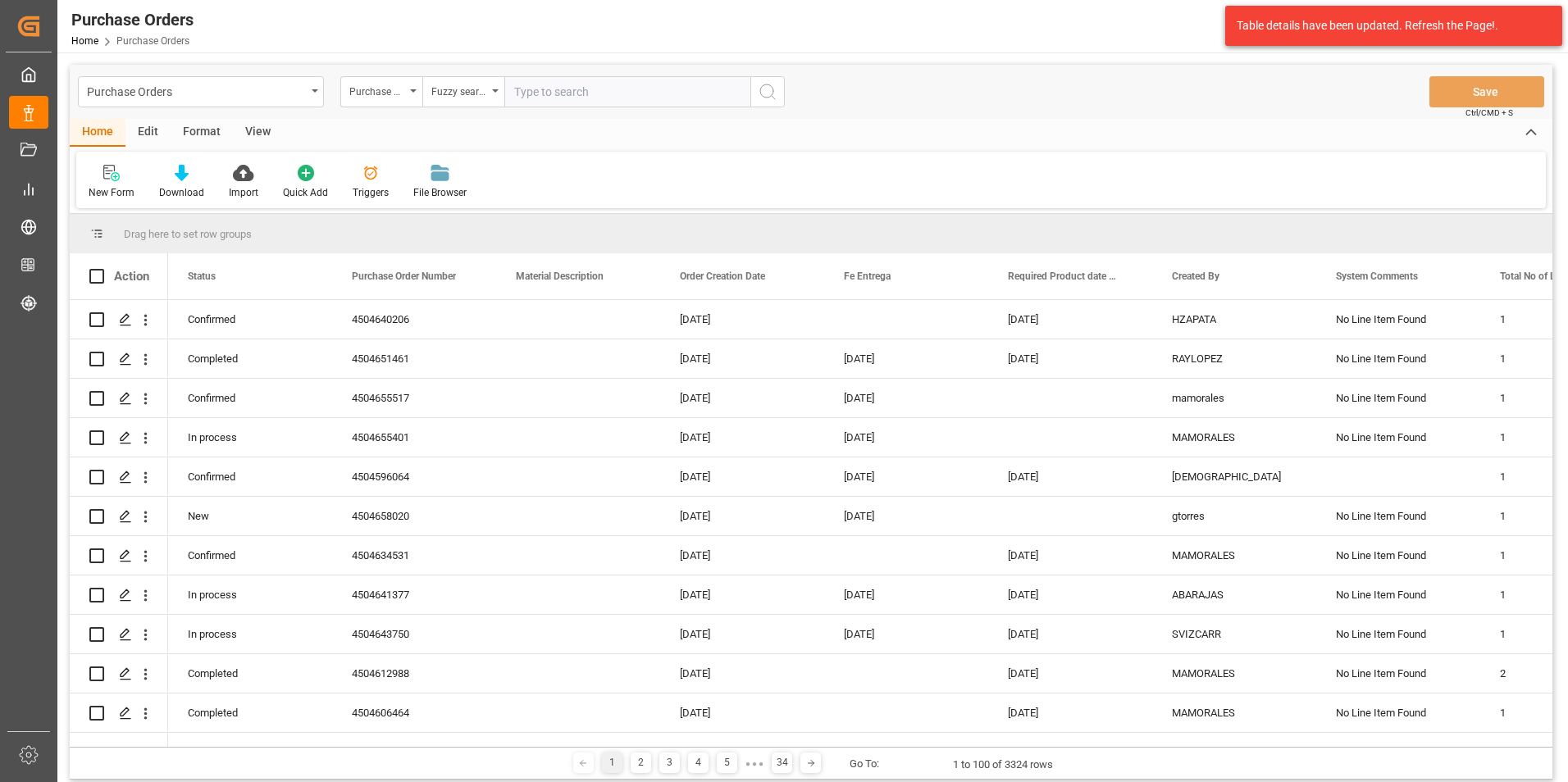
paste input "4504636092"
type input "4504636092"
click at [766, 97] on circle "search button" at bounding box center [766, 91] width 14 height 13
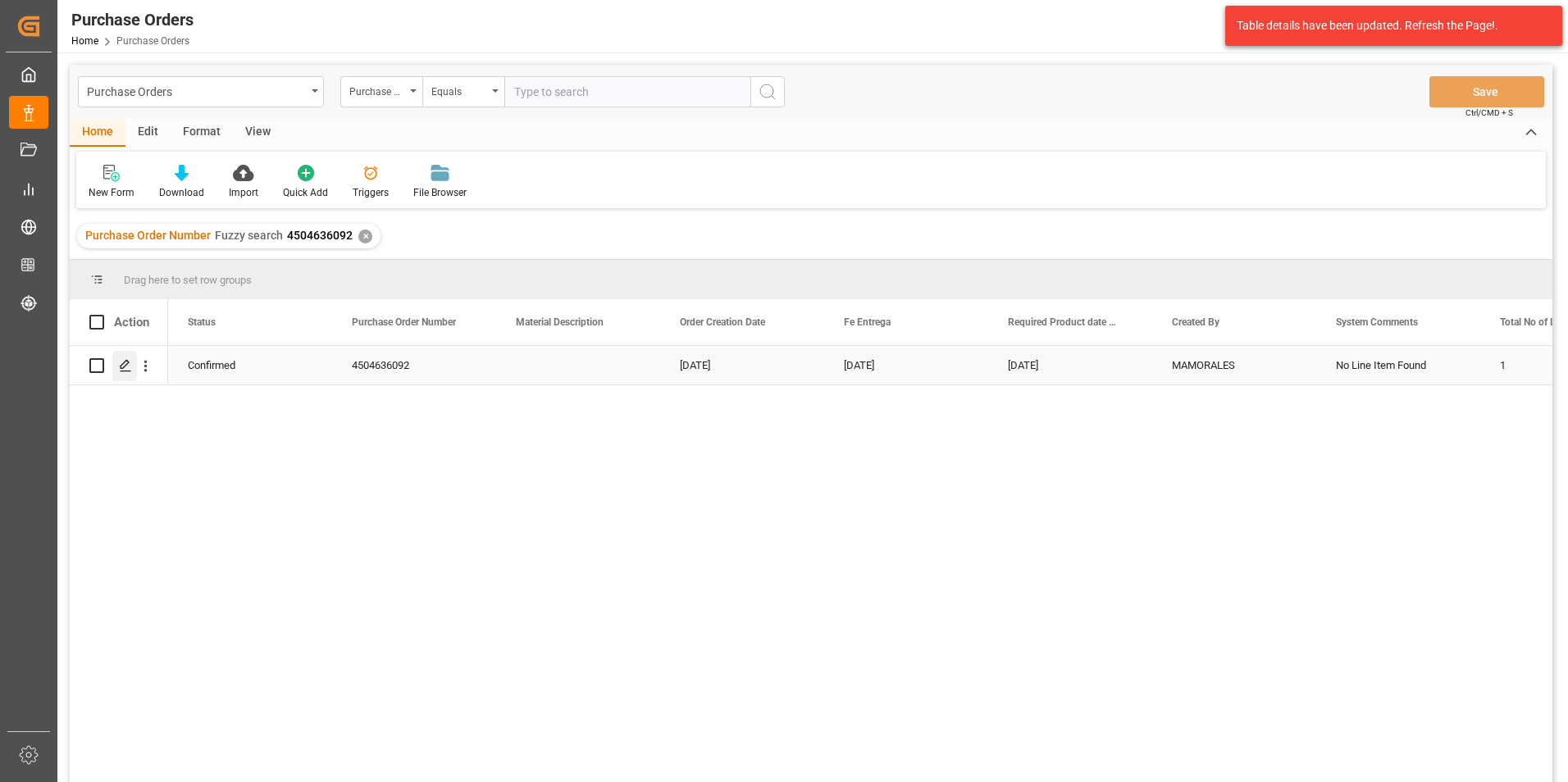
click at [124, 354] on div "Press SPACE to select this row." at bounding box center [124, 366] width 24 height 31
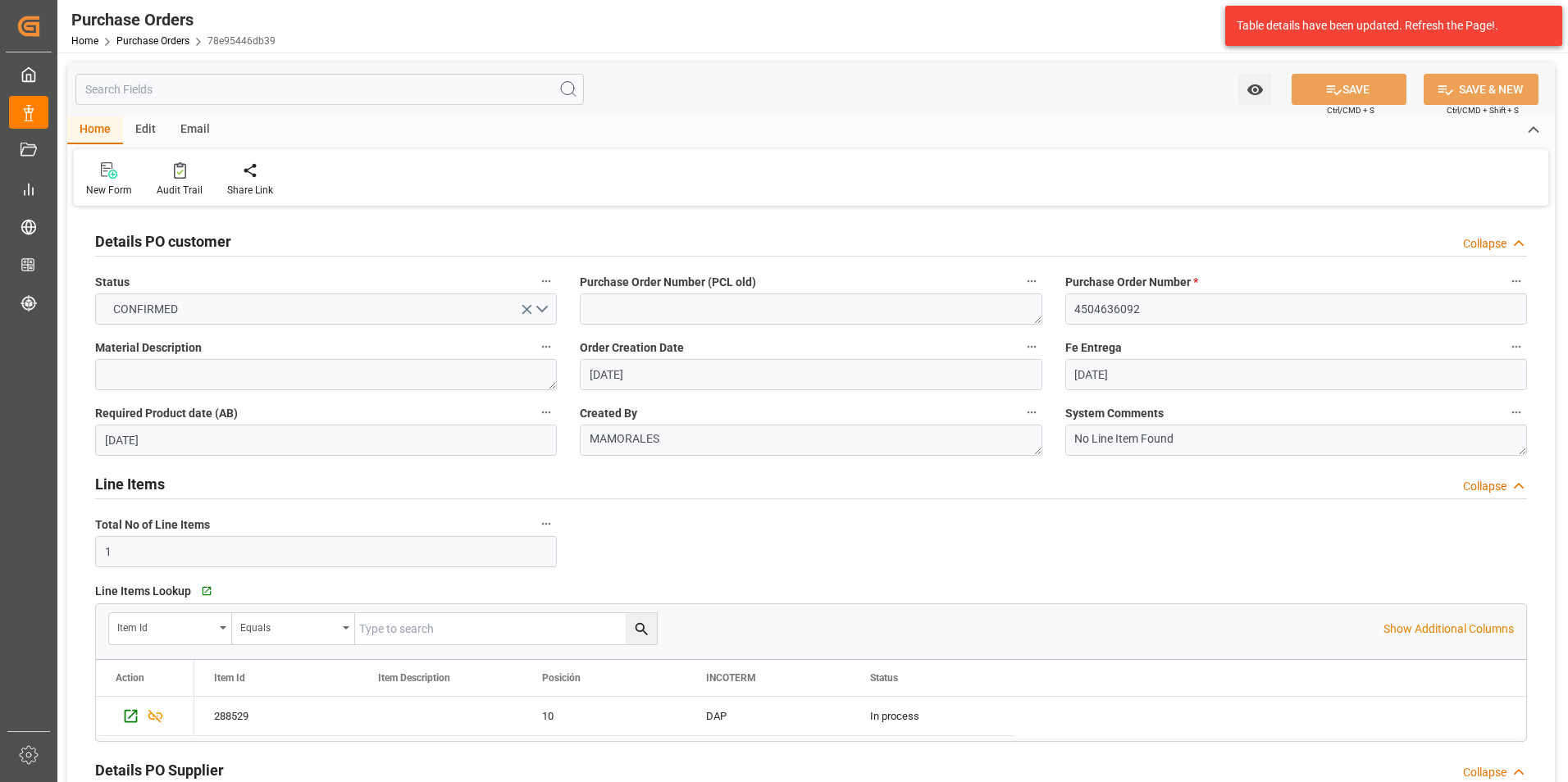
click at [192, 134] on div "Email" at bounding box center [195, 130] width 54 height 28
click at [108, 184] on div "Send Email" at bounding box center [112, 190] width 50 height 14
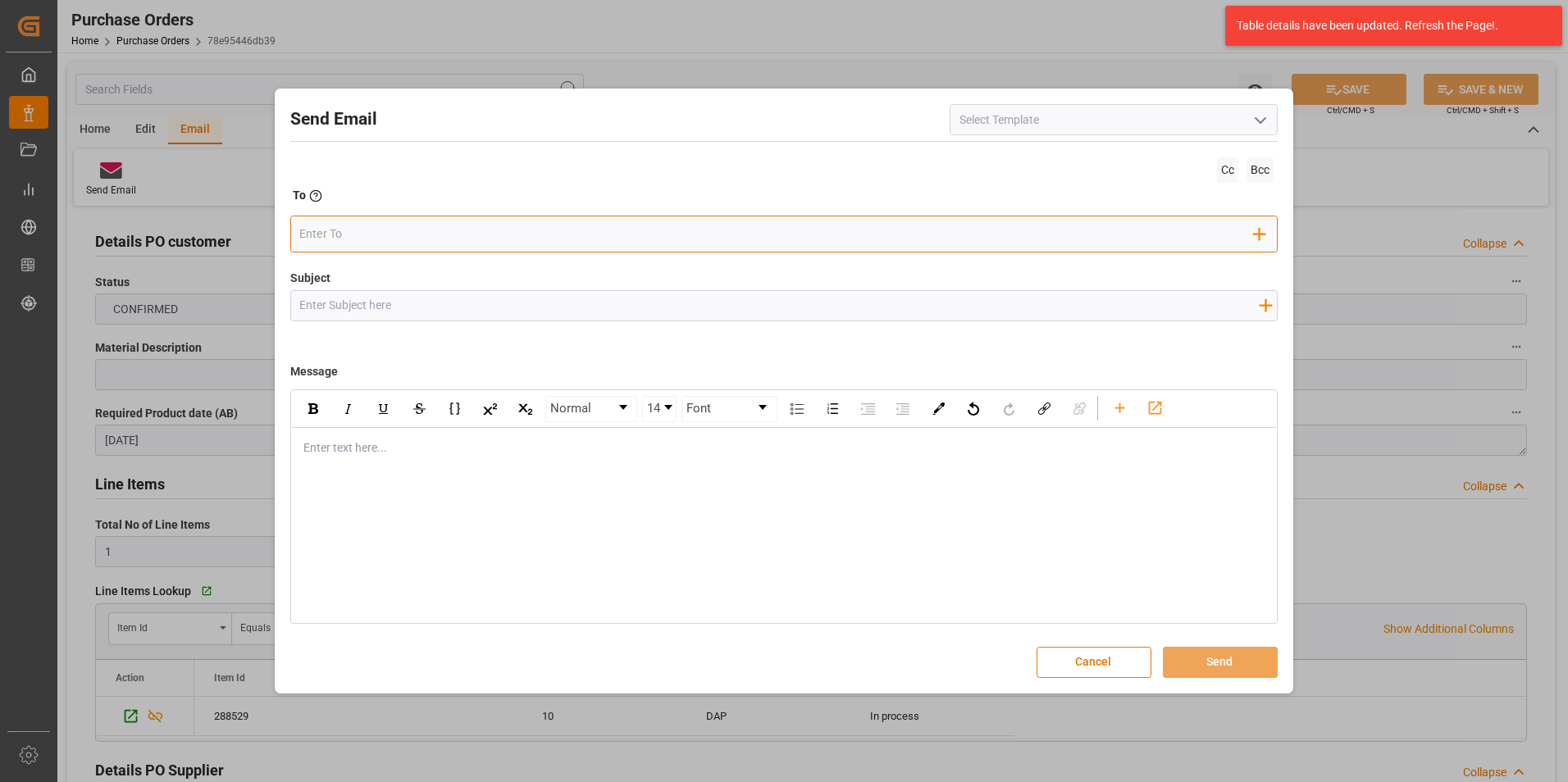
click at [494, 226] on input "email" at bounding box center [776, 234] width 954 height 24
type input "gloria"
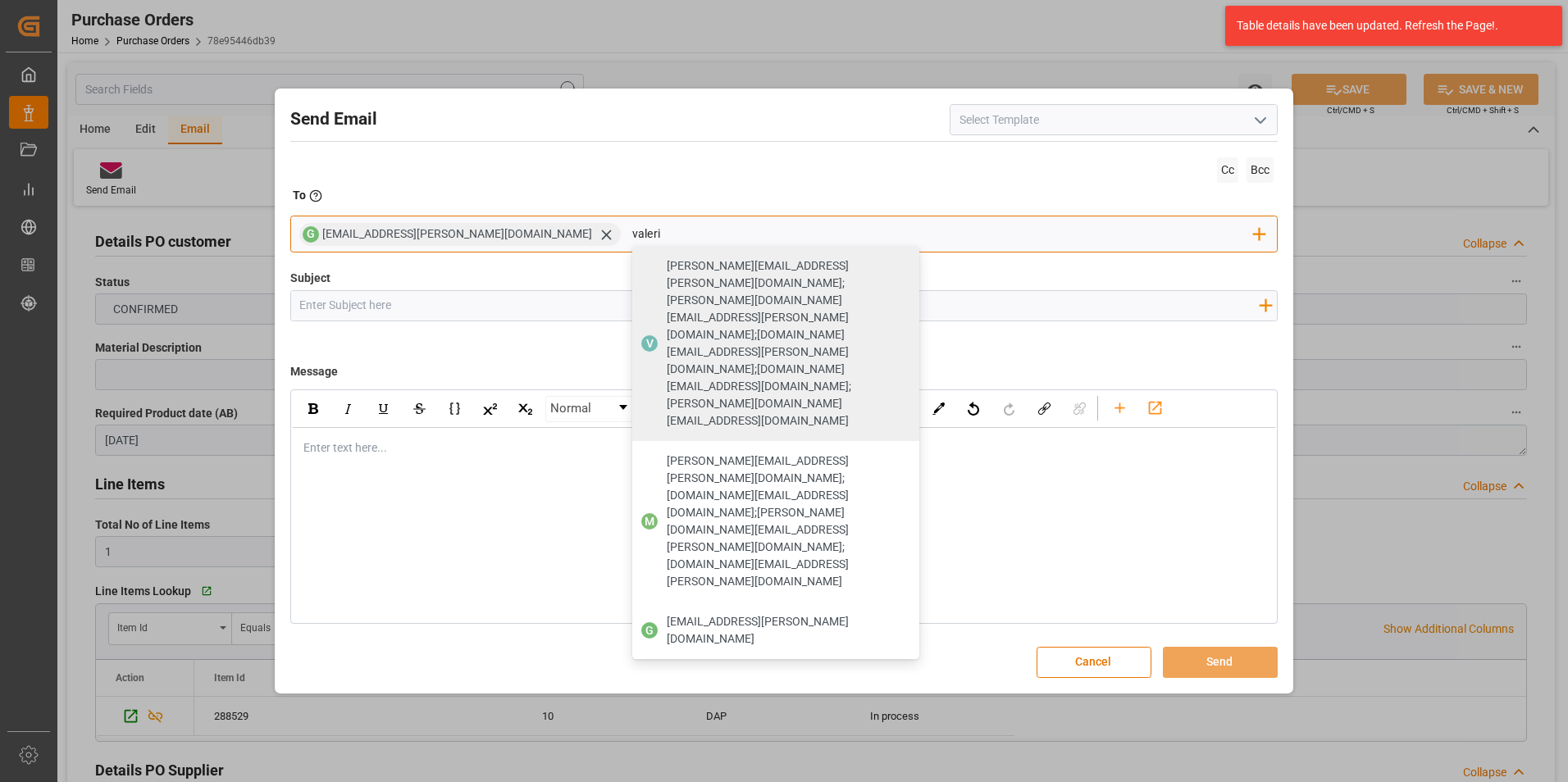
type input "valeria"
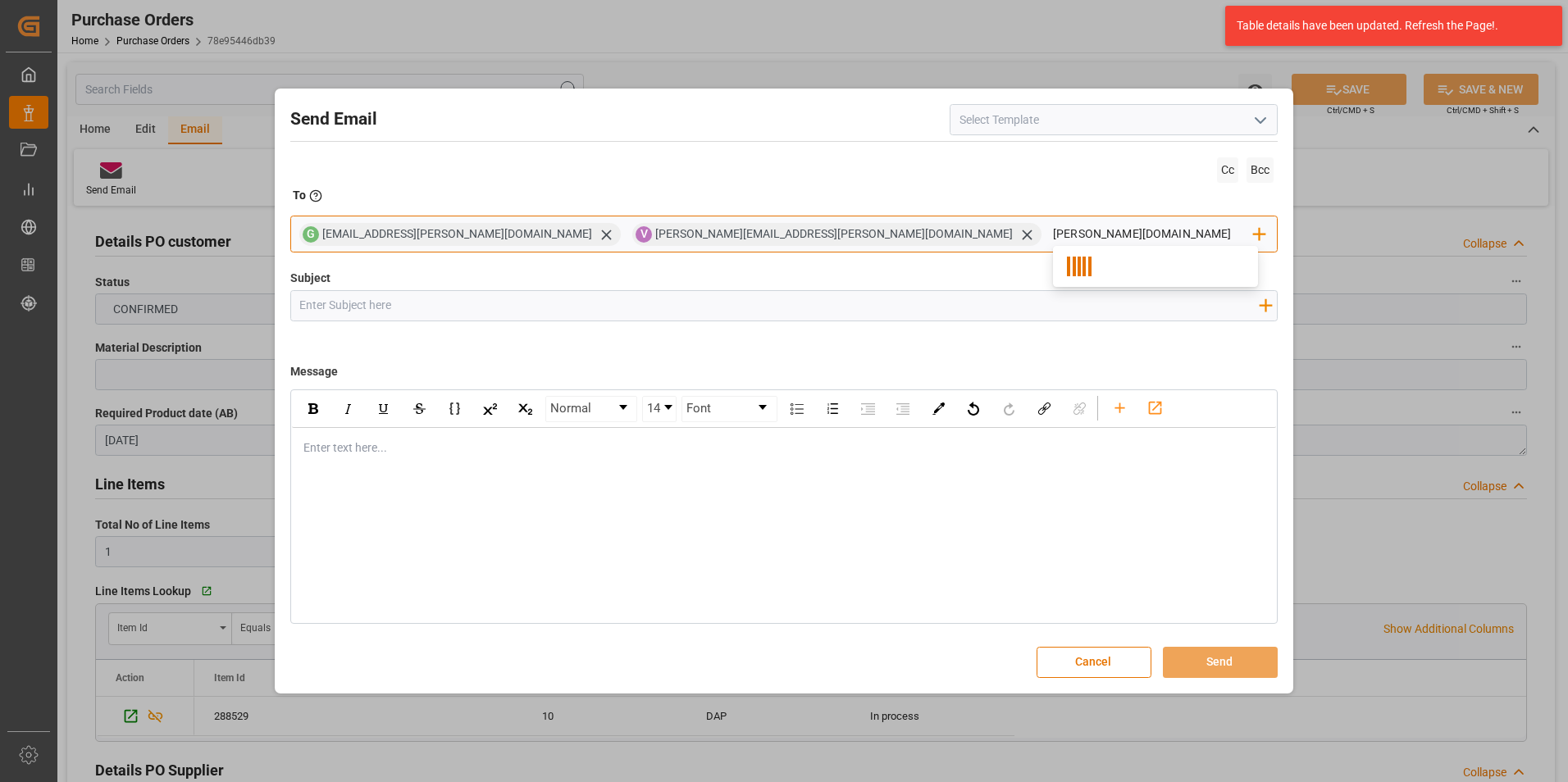
type input "nancy.cas"
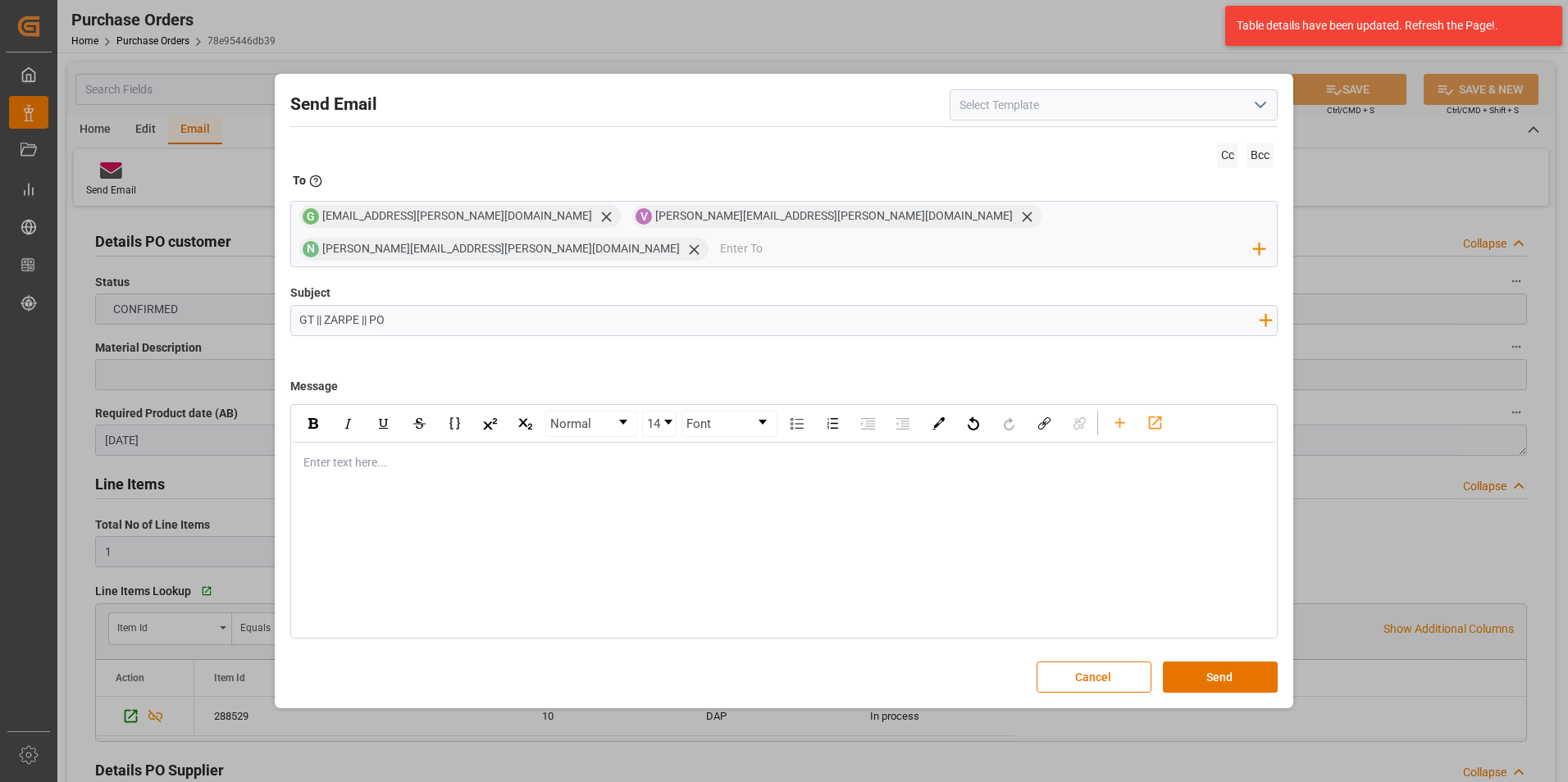
click at [541, 284] on div "Subject GT || ZARPE || PO Add field to Subject" at bounding box center [784, 325] width 988 height 82
click at [531, 306] on input "GT || ZARPE || PO" at bounding box center [779, 320] width 977 height 29
paste input "4504636092"
click at [563, 312] on input "GT || ZARPE || PO 4504636092 ||" at bounding box center [779, 320] width 977 height 29
type input "GT || ZARPE || PO 4504636092 || SEA LCL"
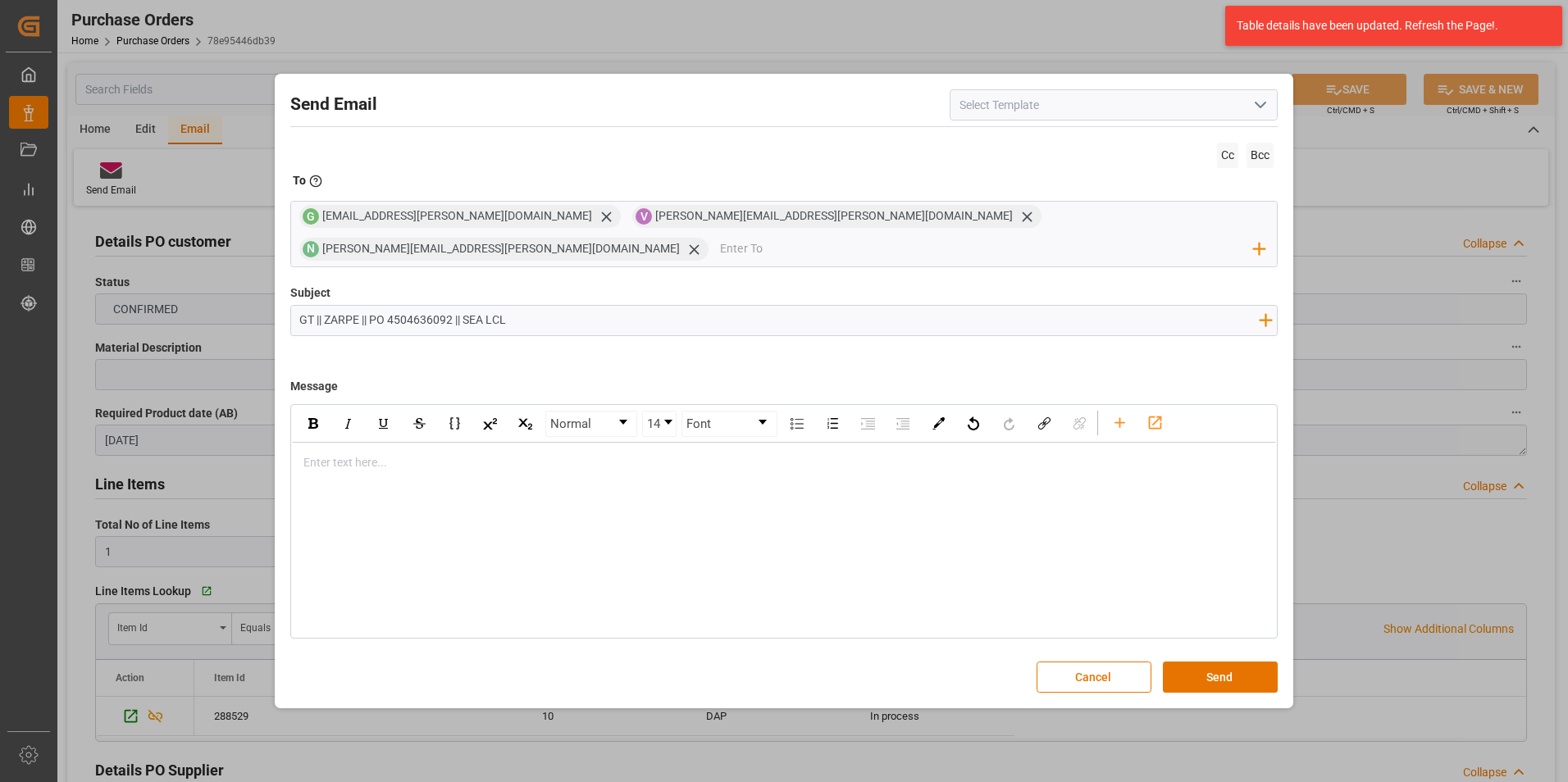
click at [372, 454] on div "rdw-editor" at bounding box center [785, 463] width 961 height 17
click at [385, 454] on div "rdw-editor" at bounding box center [785, 463] width 961 height 17
click at [390, 507] on div "Normal 14 Font Buen día estimado cliente," at bounding box center [784, 521] width 988 height 235
click at [360, 489] on div "rdw-editor" at bounding box center [785, 497] width 961 height 17
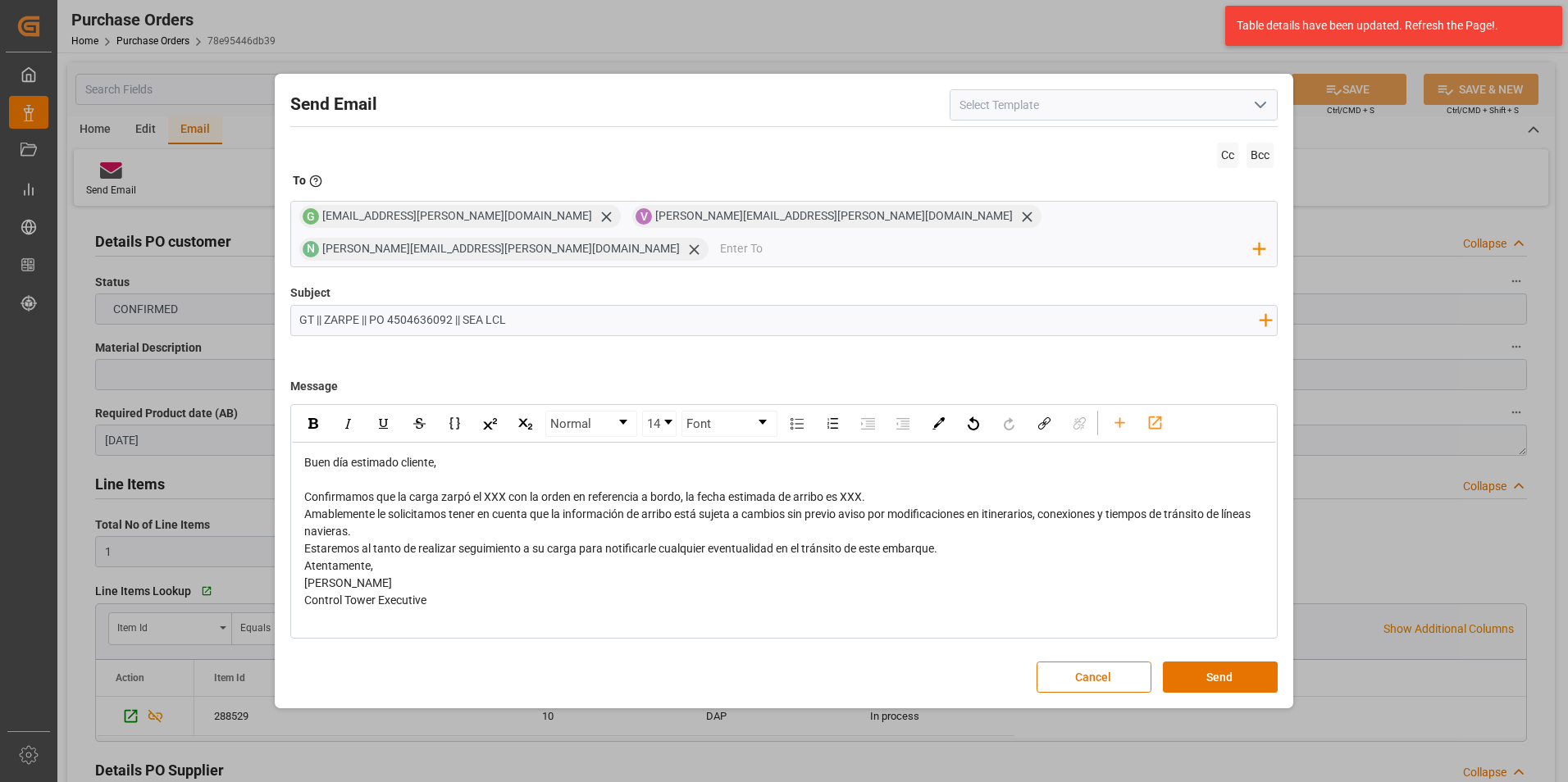
click at [886, 489] on div "Confirmamos que la carga zarpó el XXX con la orden en referencia a bordo, la fe…" at bounding box center [785, 497] width 961 height 17
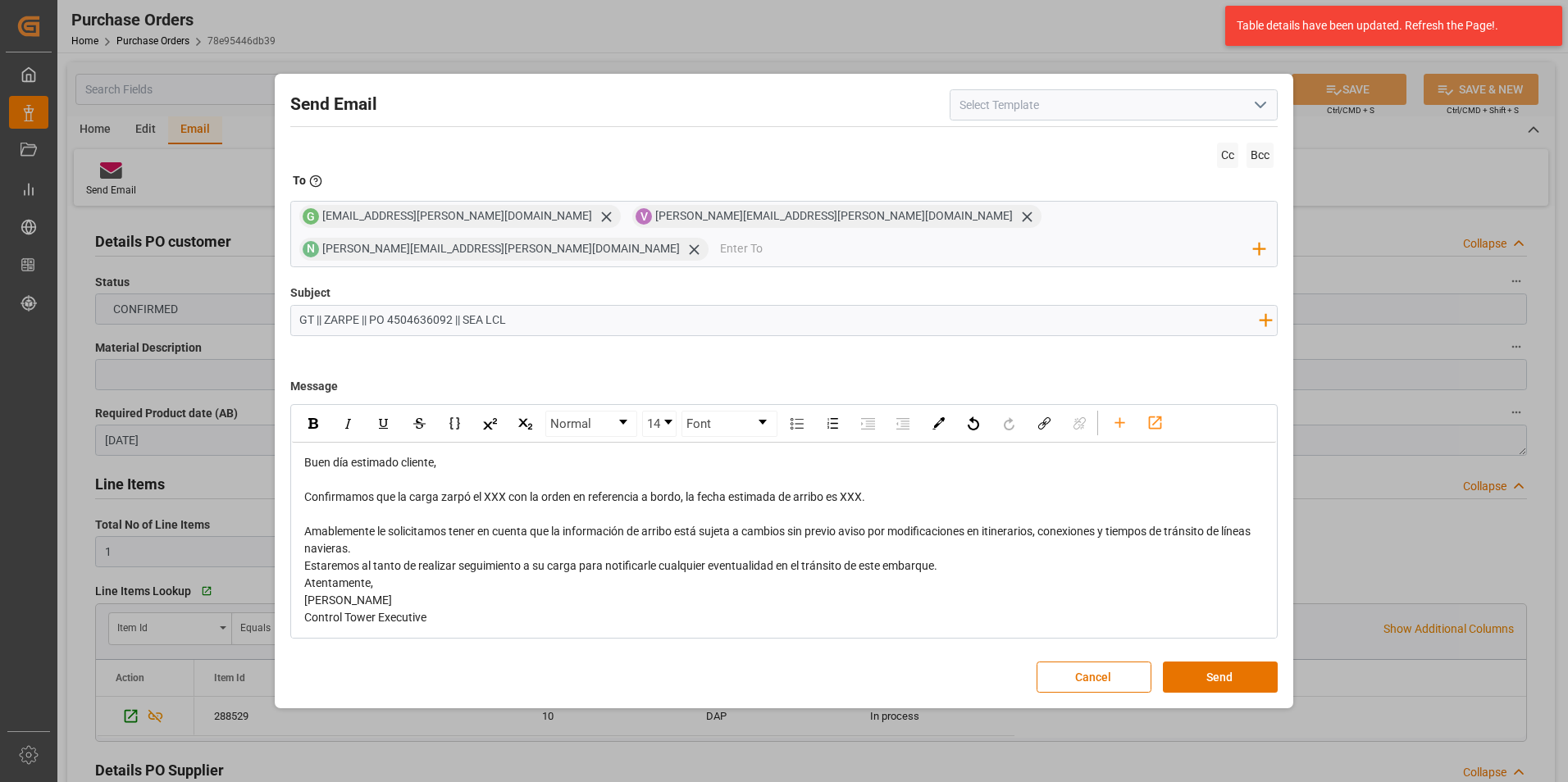
click at [423, 535] on div "Amablemente le solicitamos tener en cuenta que la información de arribo está su…" at bounding box center [785, 540] width 961 height 34
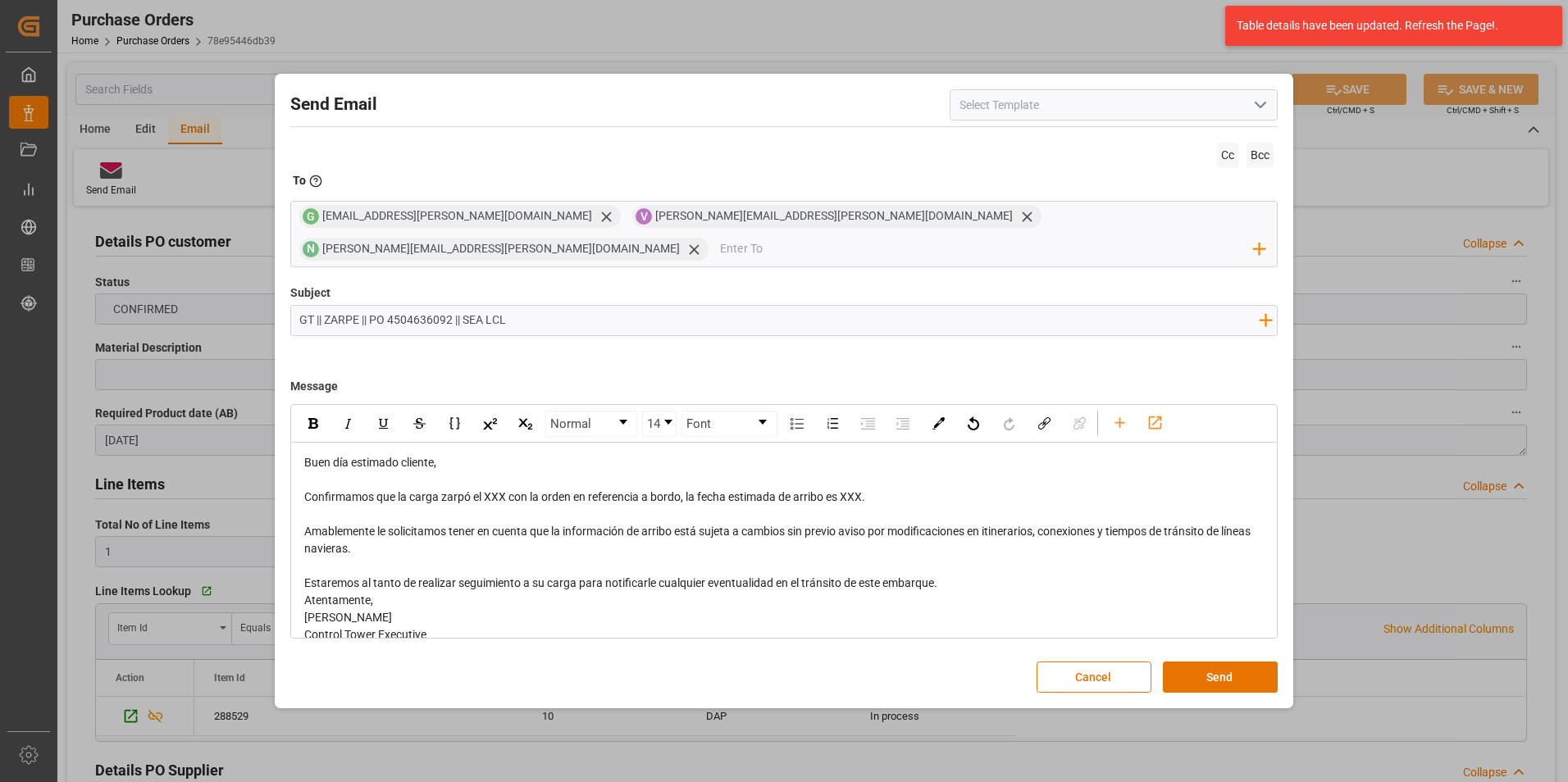
click at [997, 575] on div "Estaremos al tanto de realizar seguimiento a su carga para notificarle cualquie…" at bounding box center [785, 583] width 961 height 17
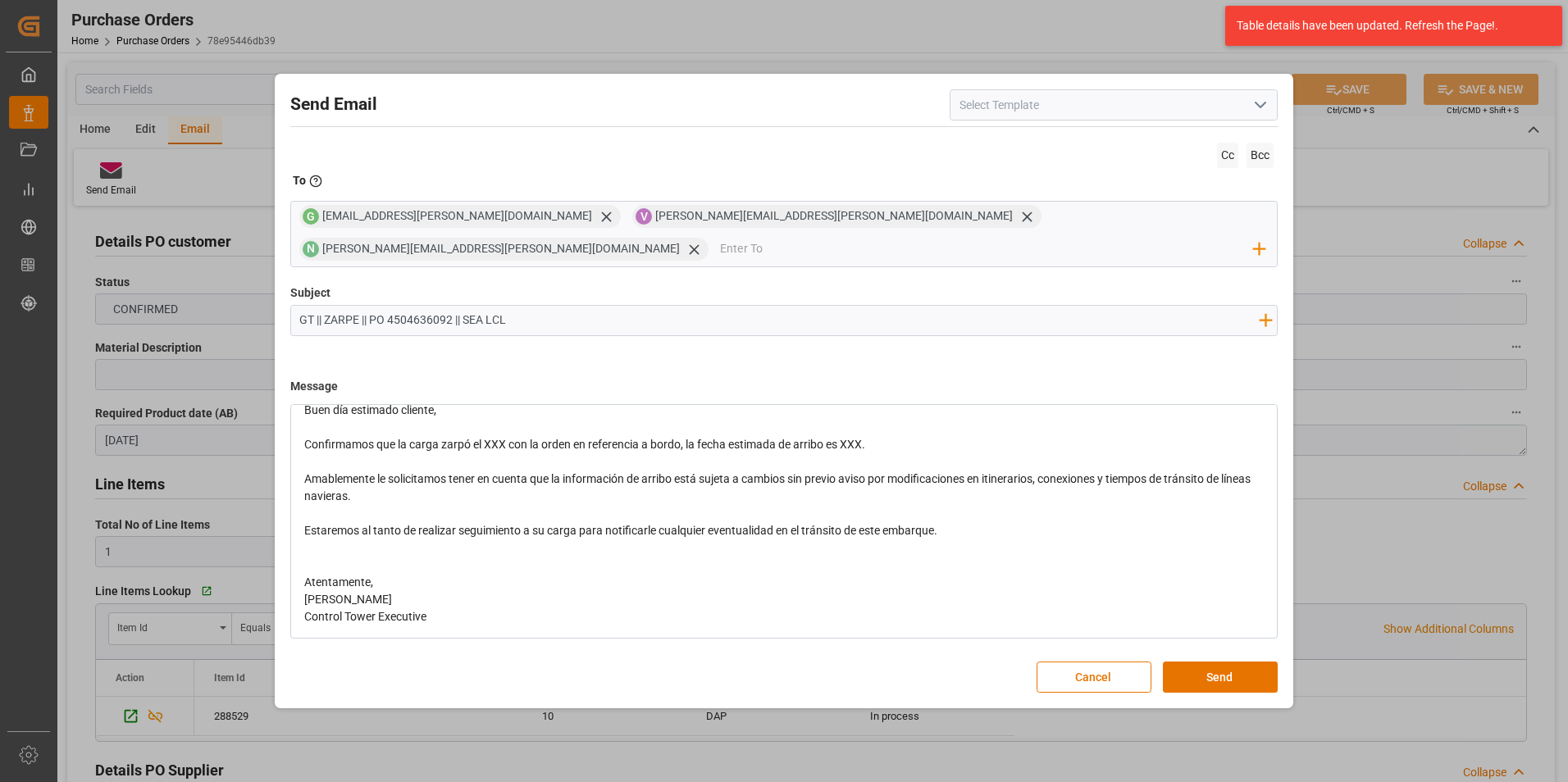
click at [416, 574] on div "Atentamente," at bounding box center [785, 582] width 961 height 17
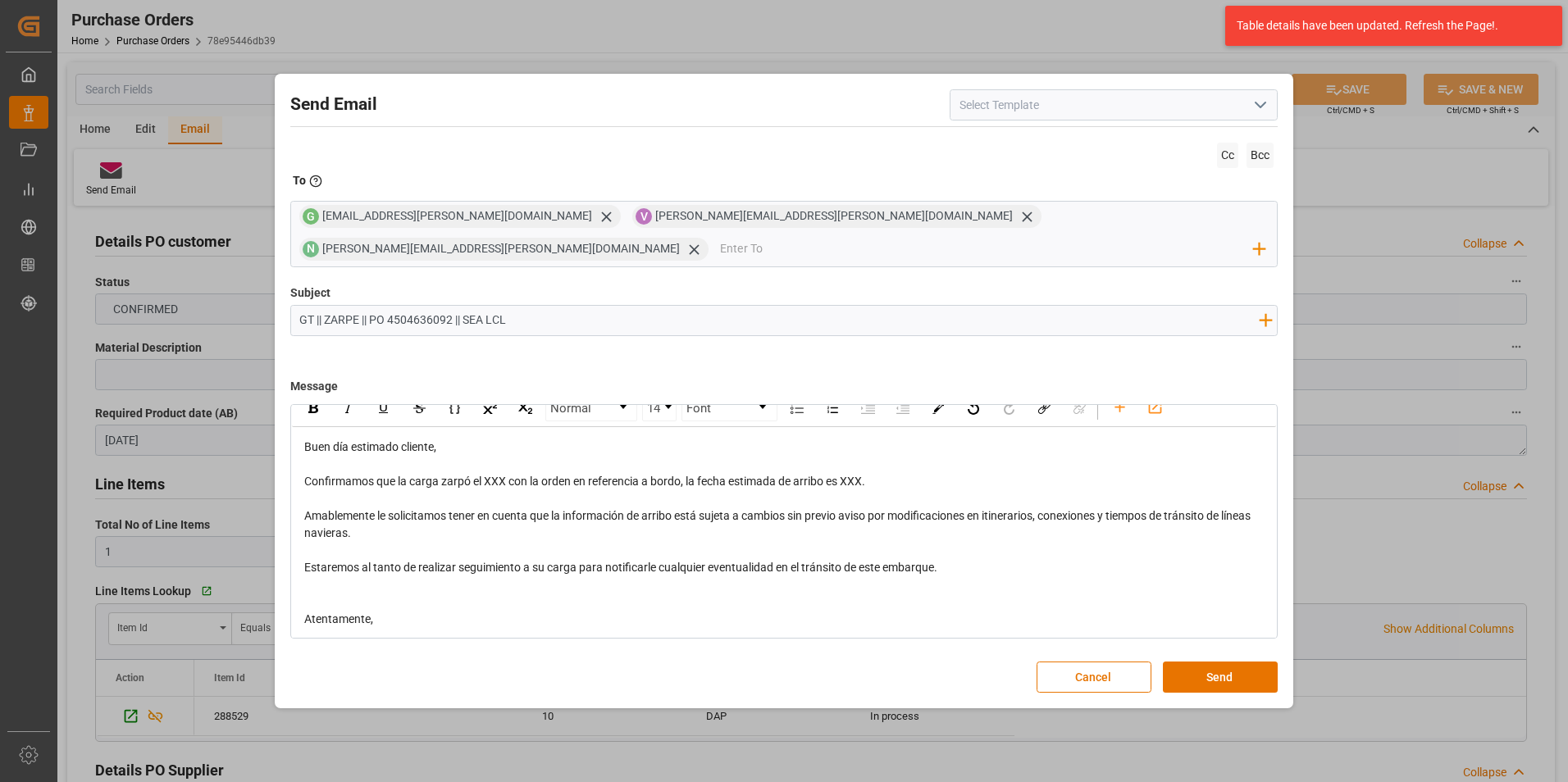
scroll to position [0, 0]
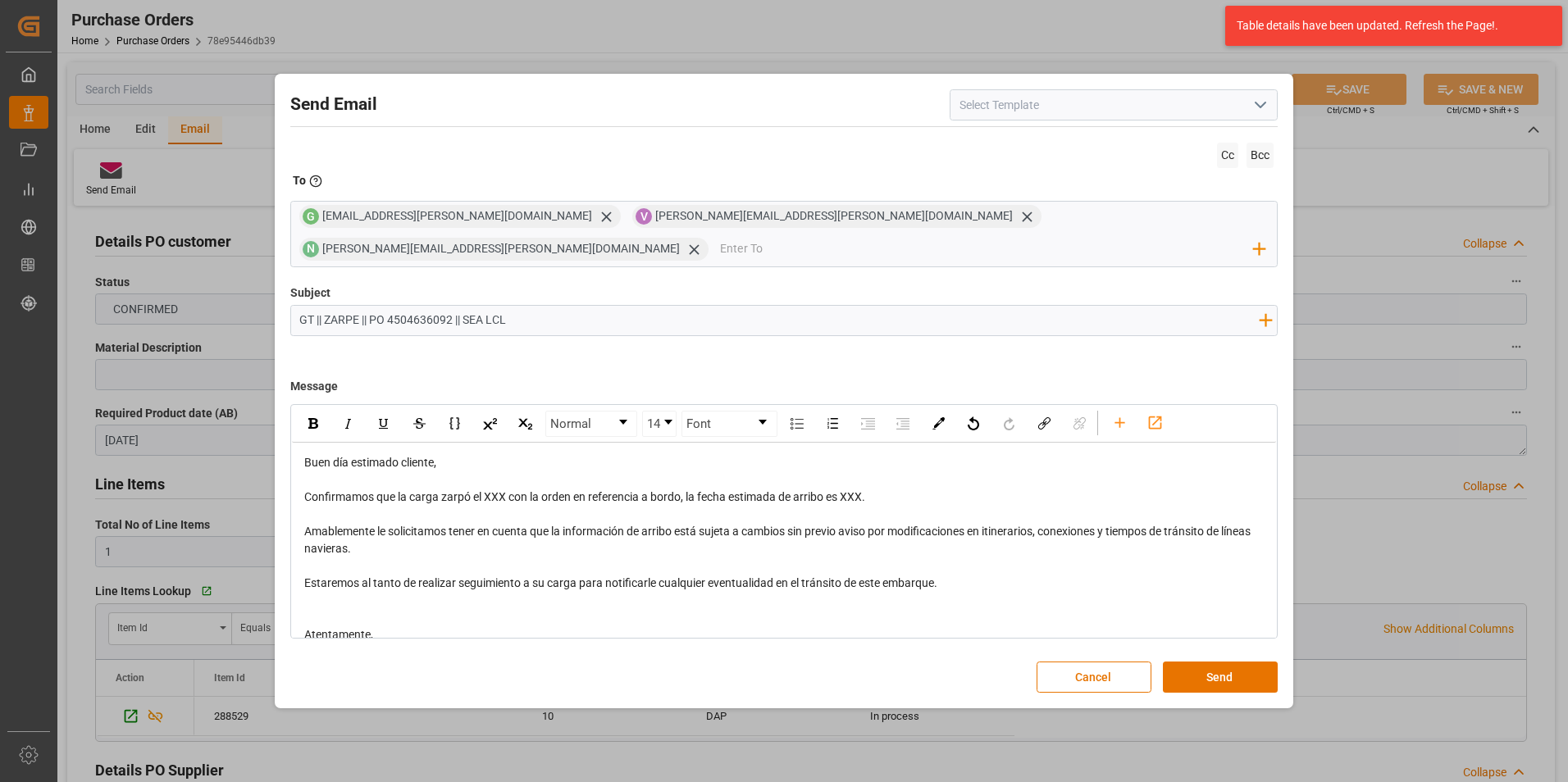
click at [496, 490] on span "Confirmamos que la carga zarpó el XXX con la orden en referencia a bordo, la fe…" at bounding box center [584, 497] width 561 height 13
click at [861, 490] on span "Confirmamos que la carga zarpó el 26/08 con la orden en referencia a bordo, la …" at bounding box center [589, 497] width 570 height 13
click at [1235, 661] on button "Send" at bounding box center [1221, 677] width 115 height 31
